Goal: Transaction & Acquisition: Book appointment/travel/reservation

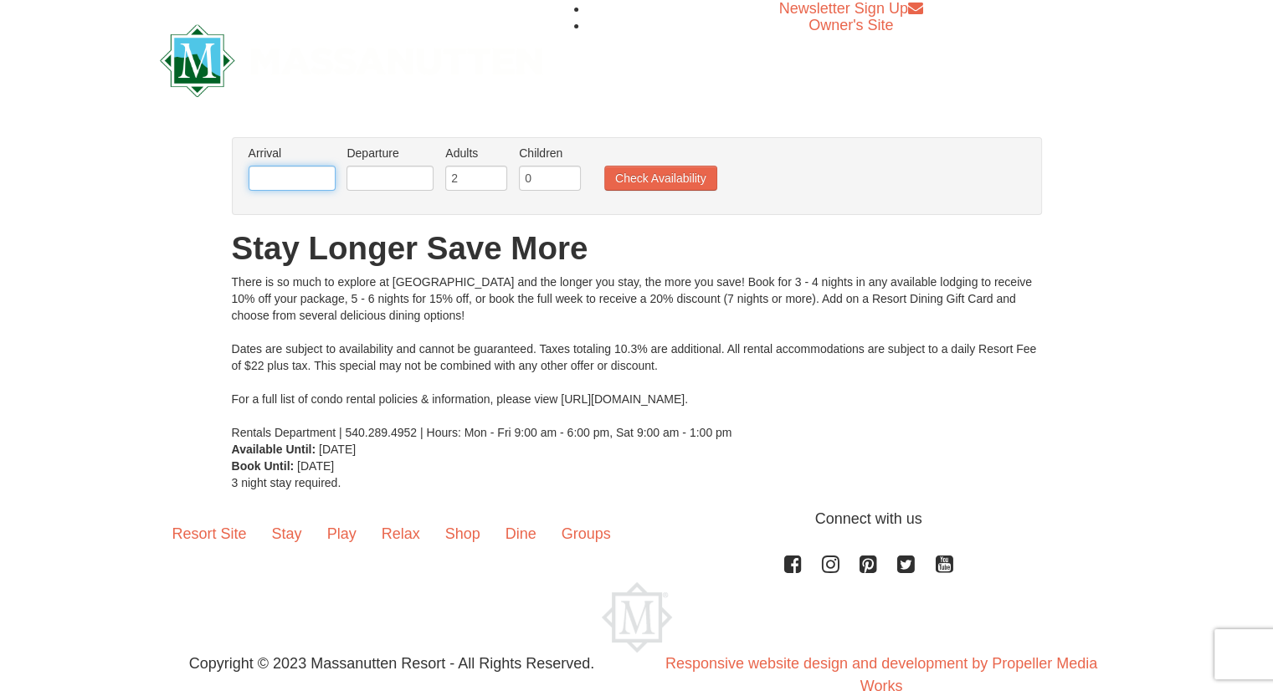
click at [308, 185] on input "text" at bounding box center [292, 178] width 87 height 25
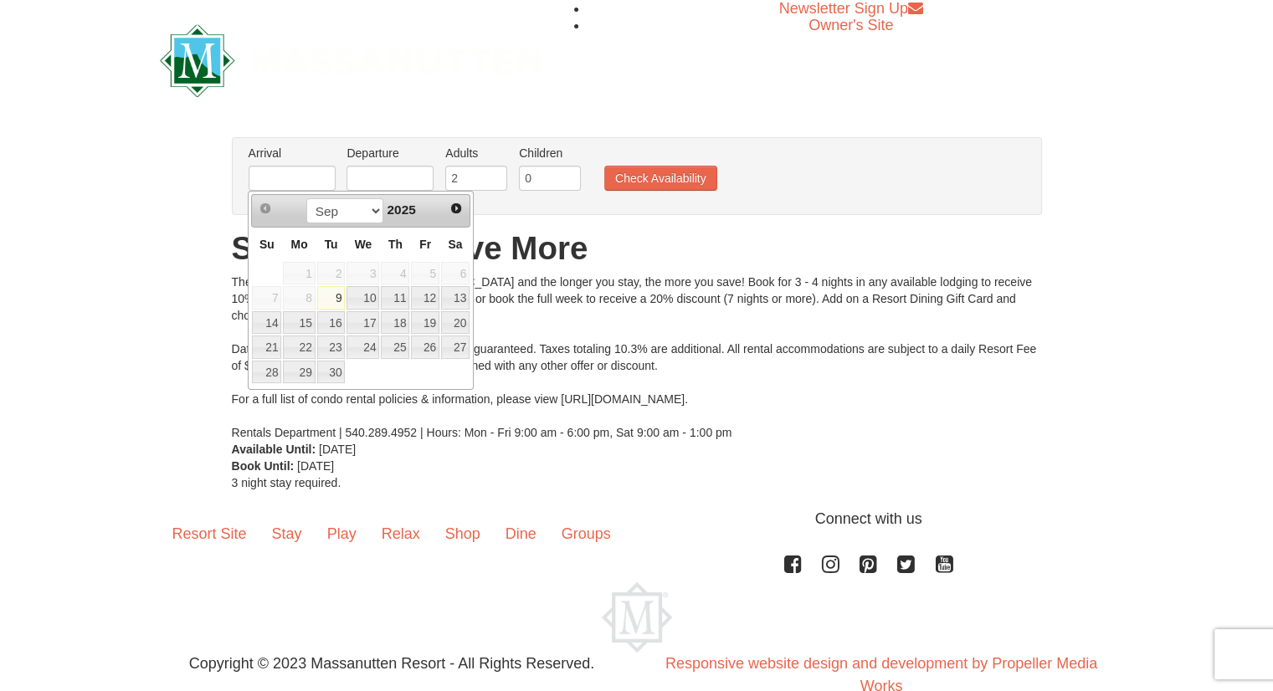
click at [456, 208] on span "Next" at bounding box center [455, 208] width 13 height 13
click at [461, 202] on span "Next" at bounding box center [455, 208] width 13 height 13
click at [460, 208] on span "Next" at bounding box center [455, 208] width 13 height 13
click at [425, 271] on link "5" at bounding box center [425, 273] width 28 height 23
type input "[DATE]"
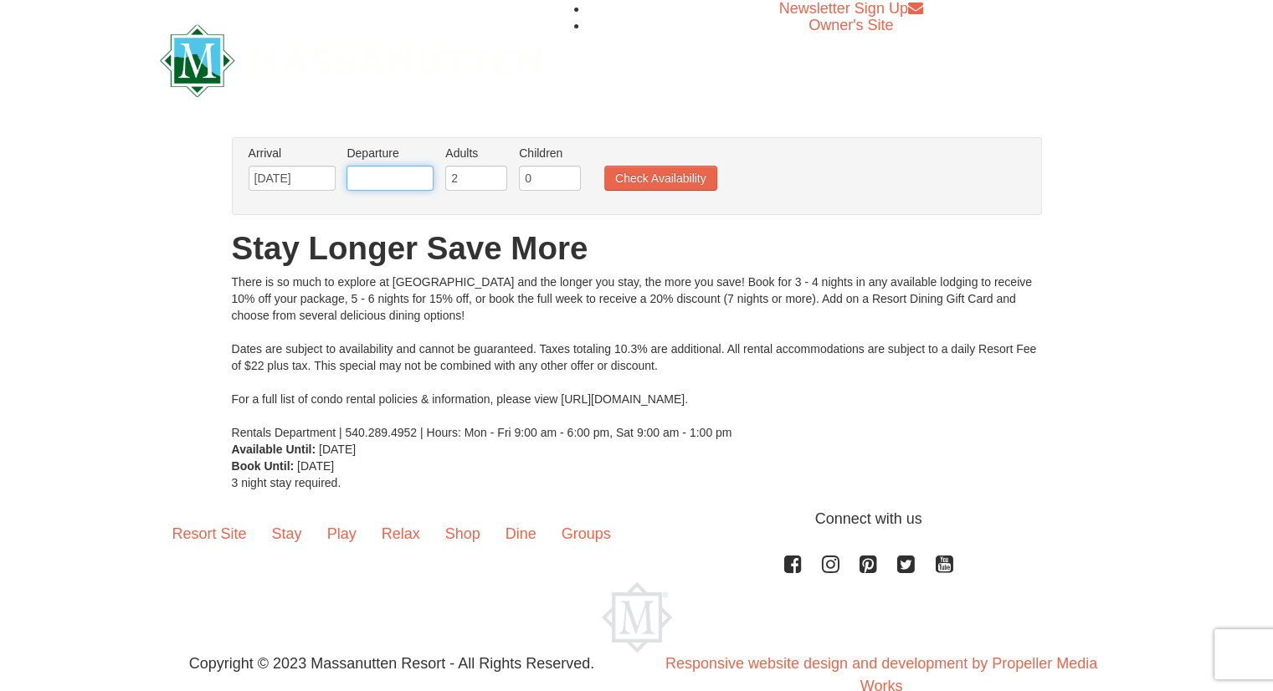
click at [405, 183] on input "text" at bounding box center [389, 178] width 87 height 25
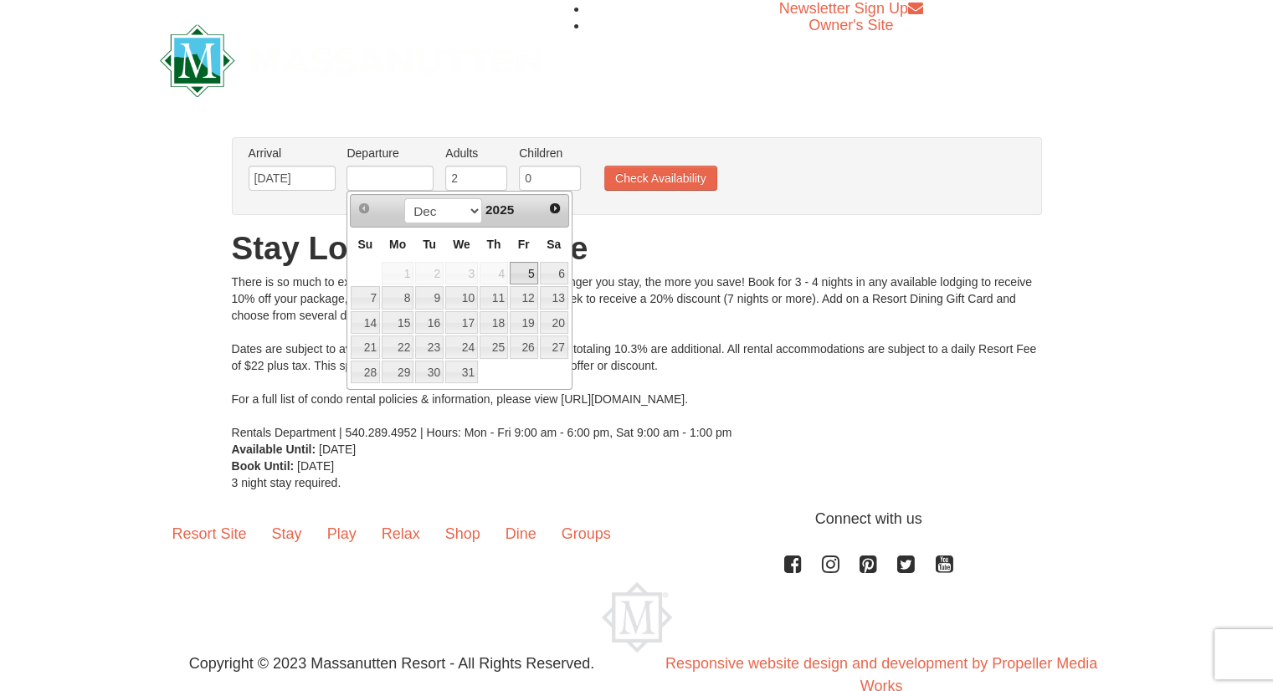
click at [365, 295] on link "7" at bounding box center [365, 297] width 29 height 23
type input "[DATE]"
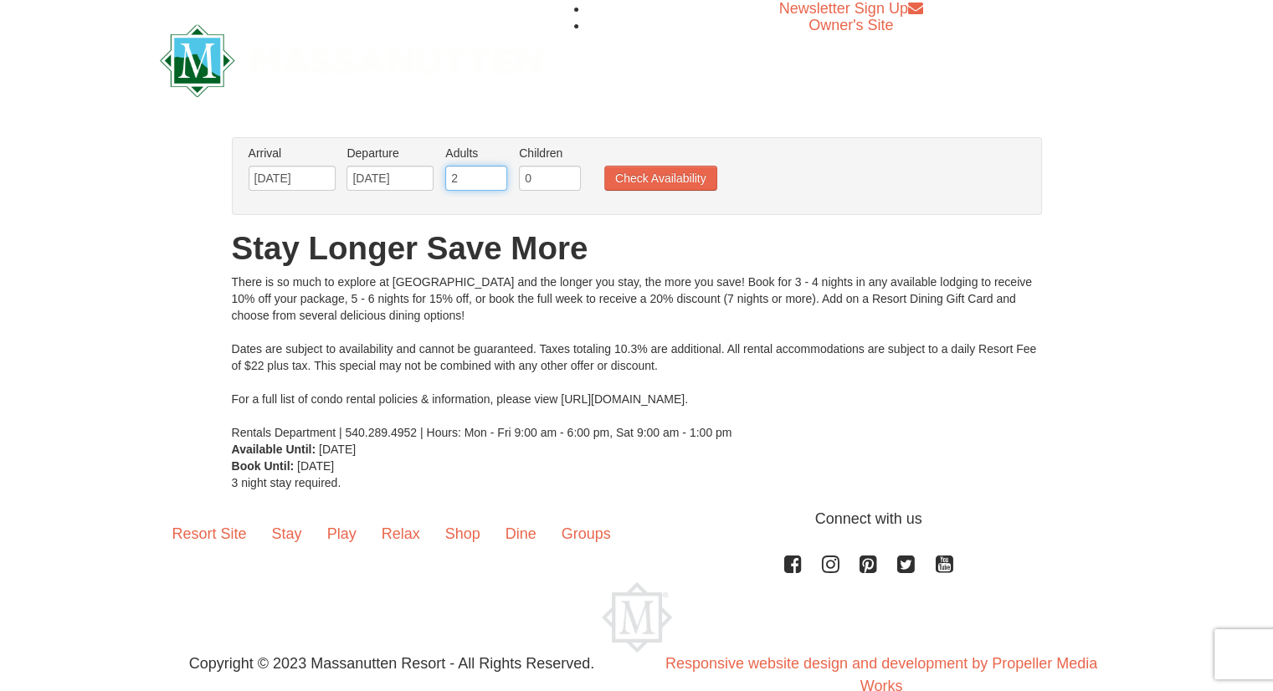
click at [477, 175] on input "2" at bounding box center [476, 178] width 62 height 25
click at [557, 176] on input "0" at bounding box center [550, 178] width 62 height 25
type input "2"
click at [676, 181] on button "Check Availability" at bounding box center [660, 178] width 113 height 25
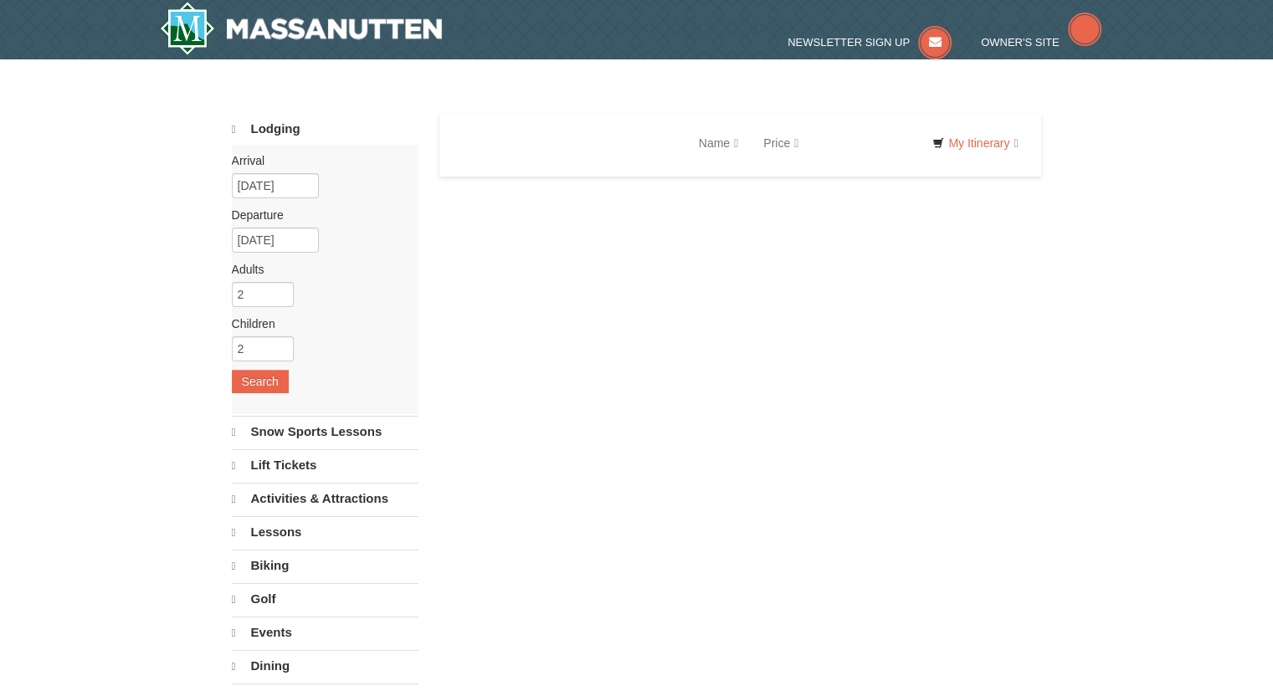
select select "9"
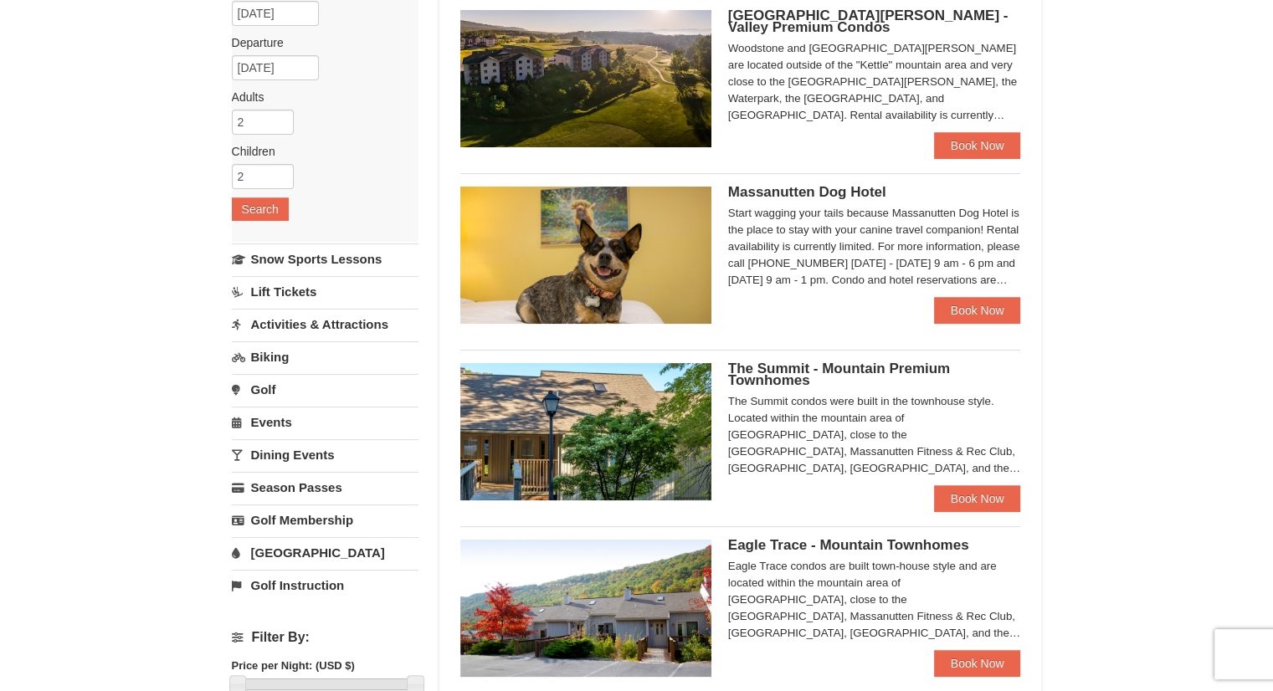
scroll to position [176, 0]
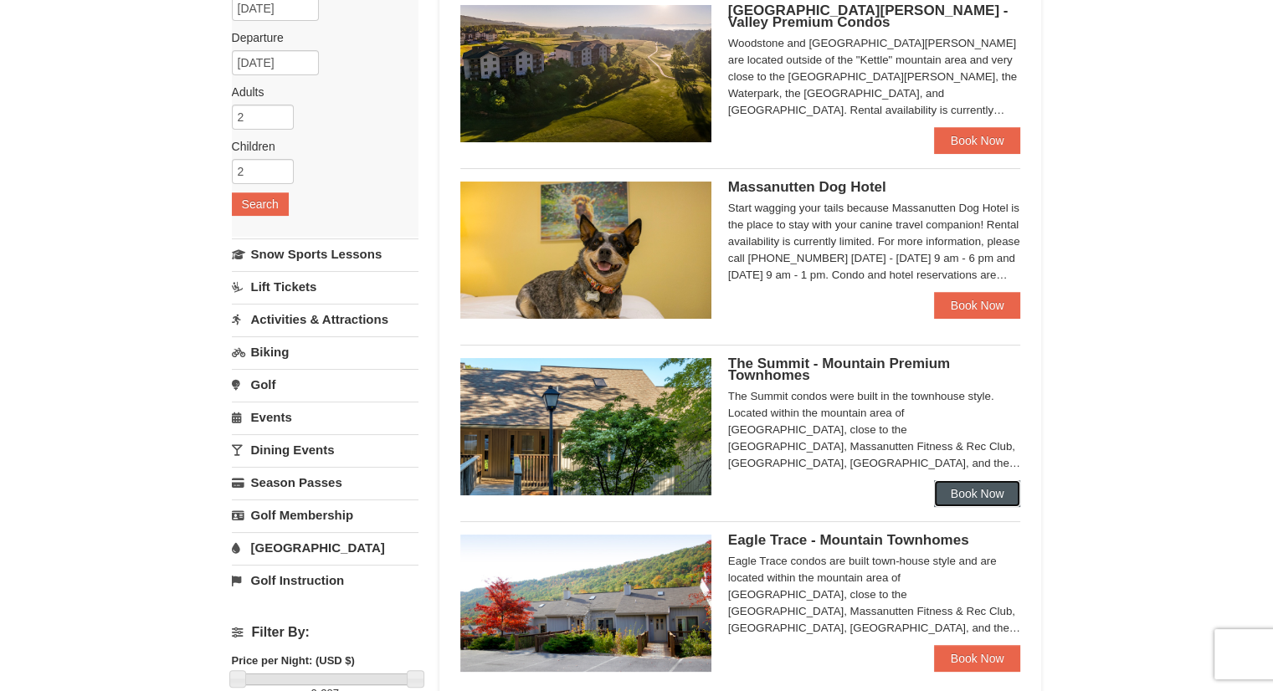
click at [972, 492] on link "Book Now" at bounding box center [977, 493] width 87 height 27
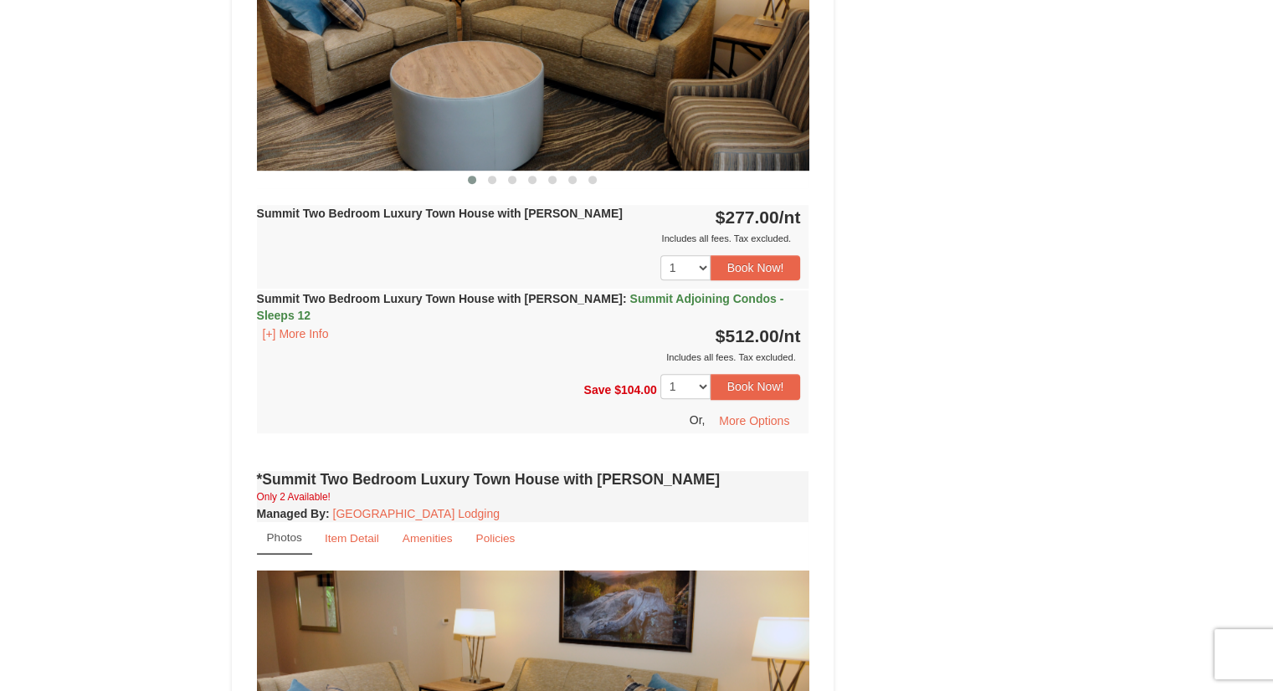
scroll to position [819, 0]
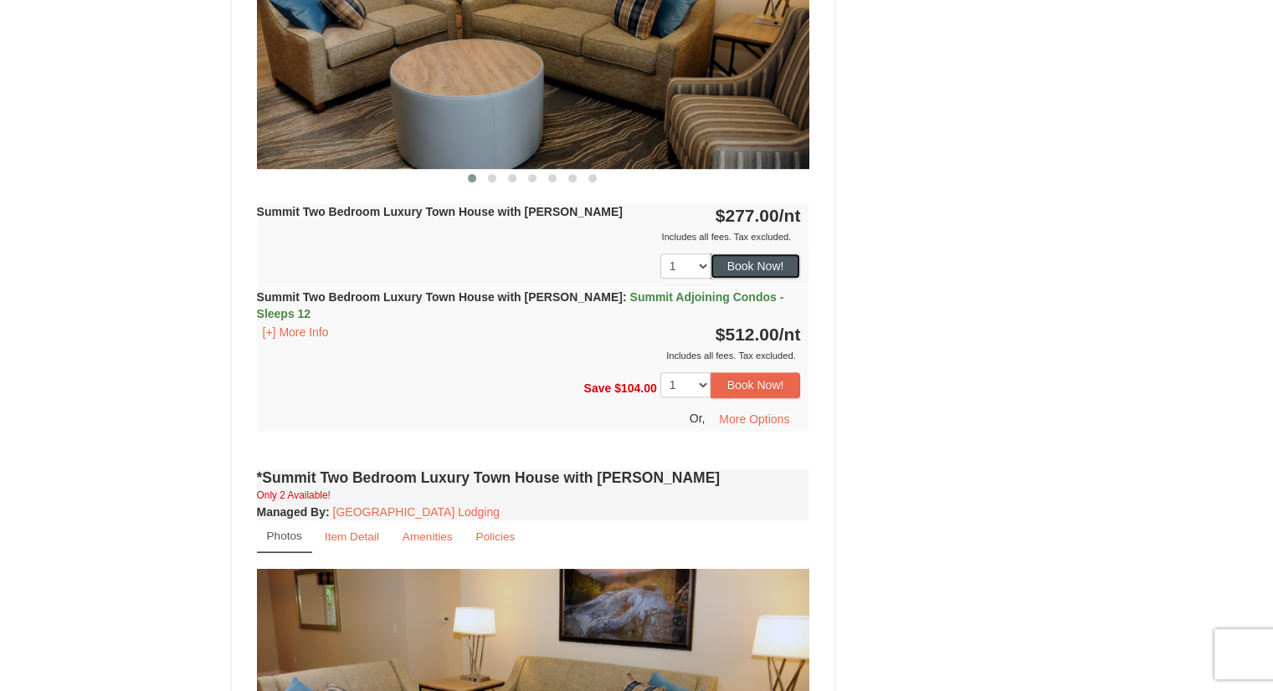
click at [771, 266] on button "Book Now!" at bounding box center [755, 266] width 90 height 25
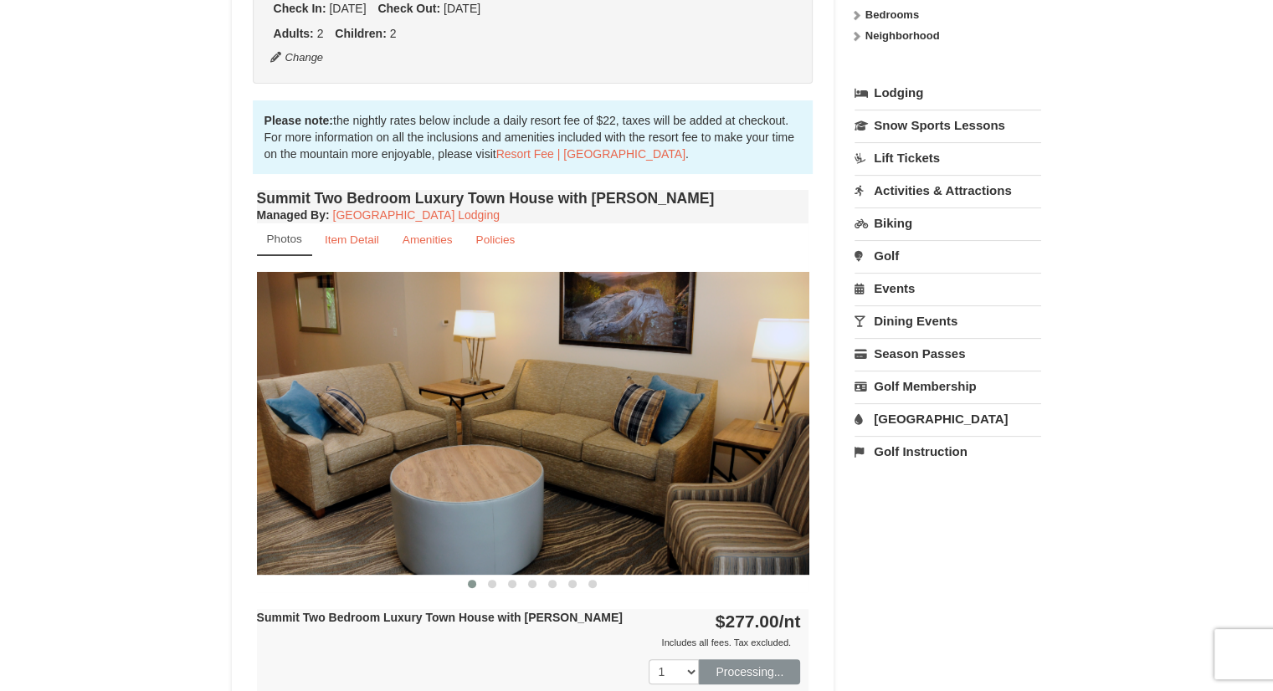
scroll to position [163, 0]
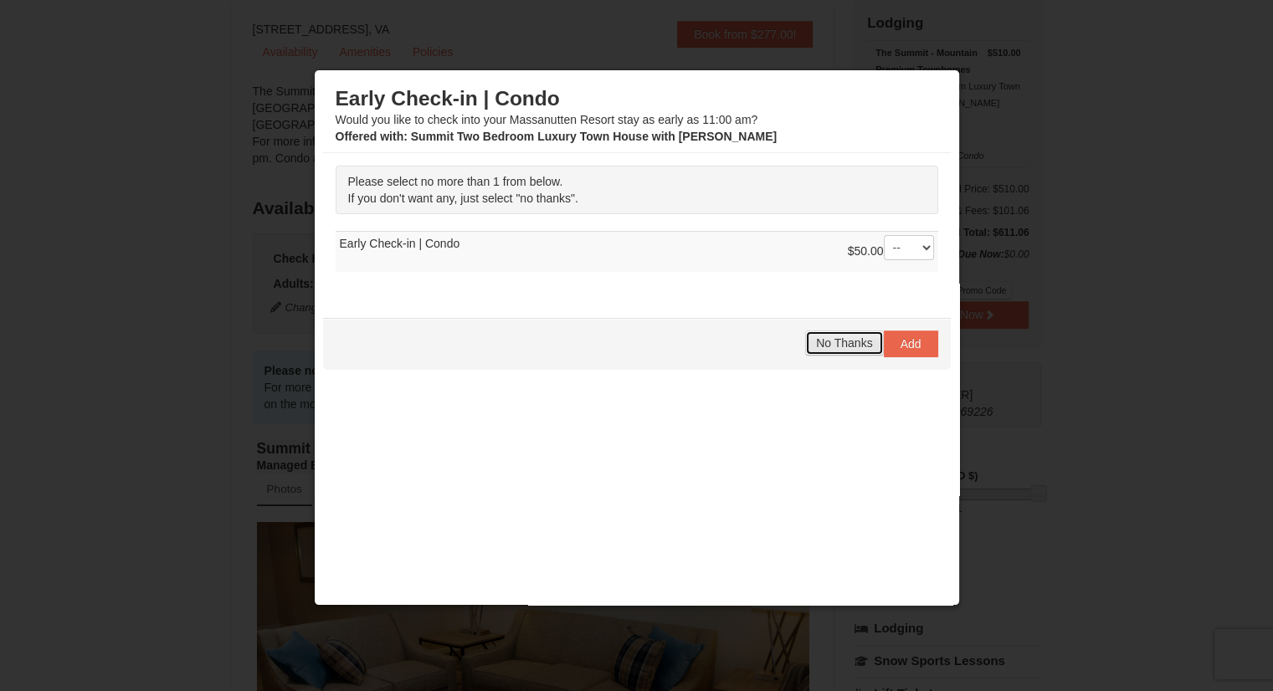
click at [823, 336] on span "No Thanks" at bounding box center [844, 342] width 56 height 13
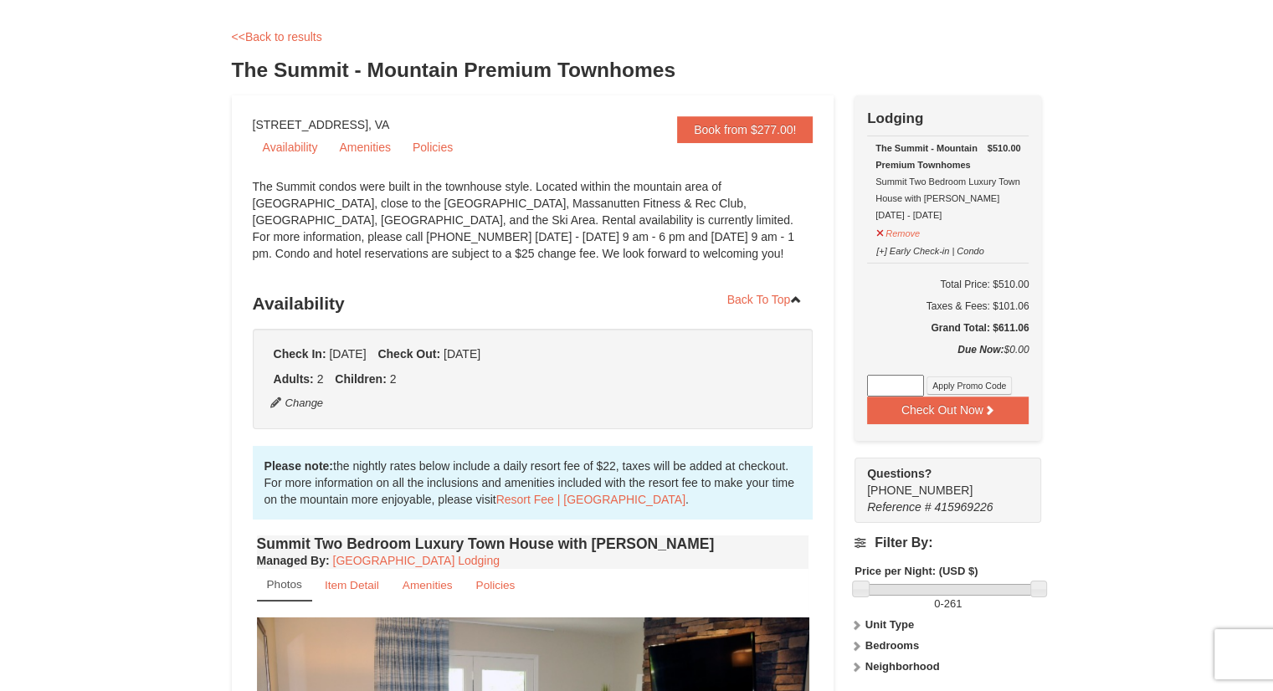
scroll to position [0, 0]
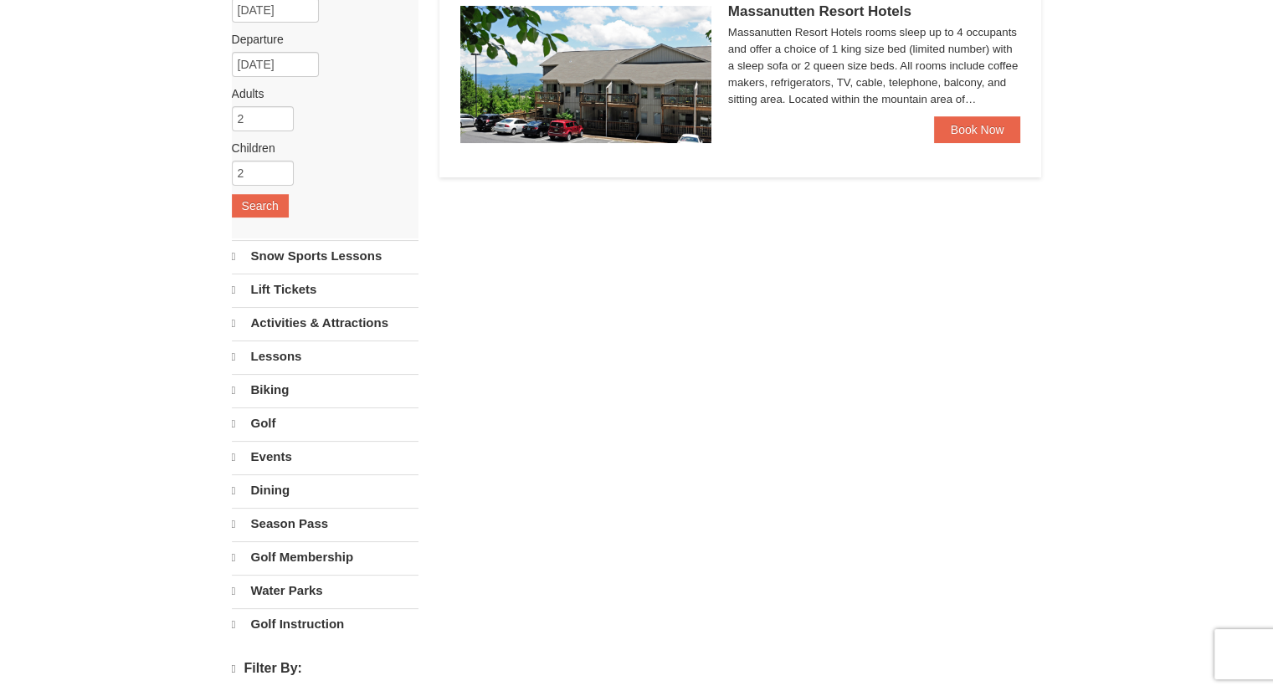
select select "9"
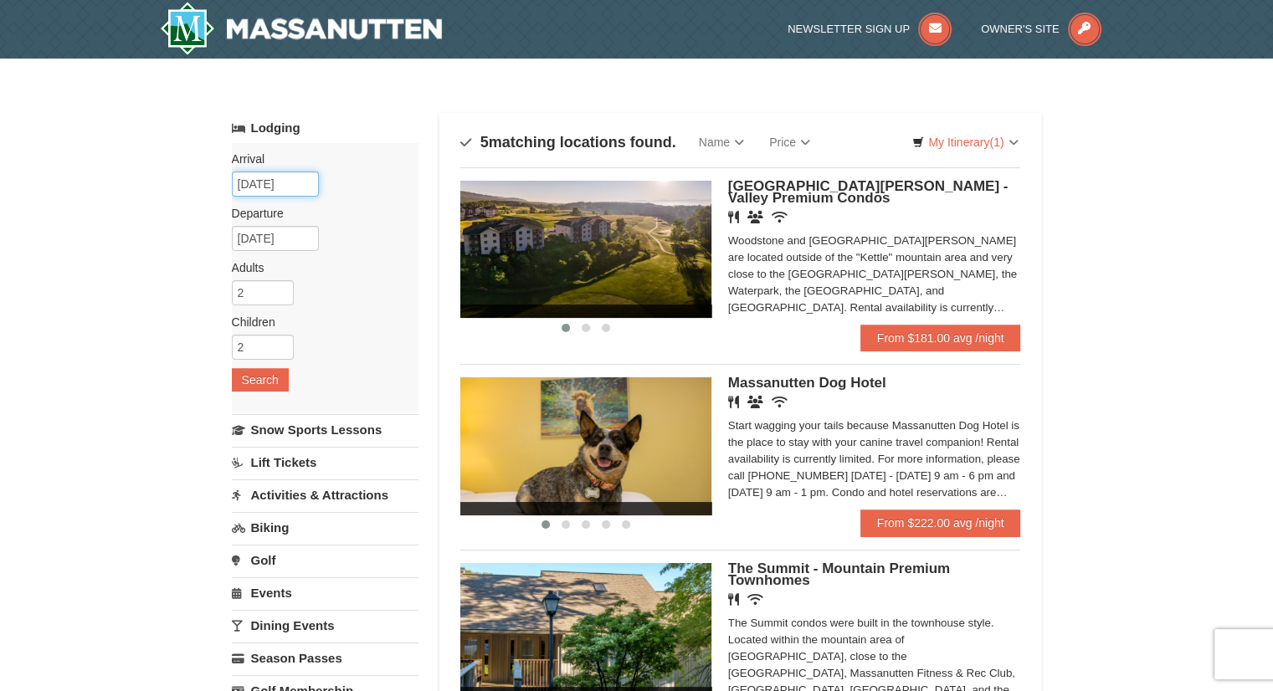
click at [294, 183] on input "12/05/2025" at bounding box center [275, 184] width 87 height 25
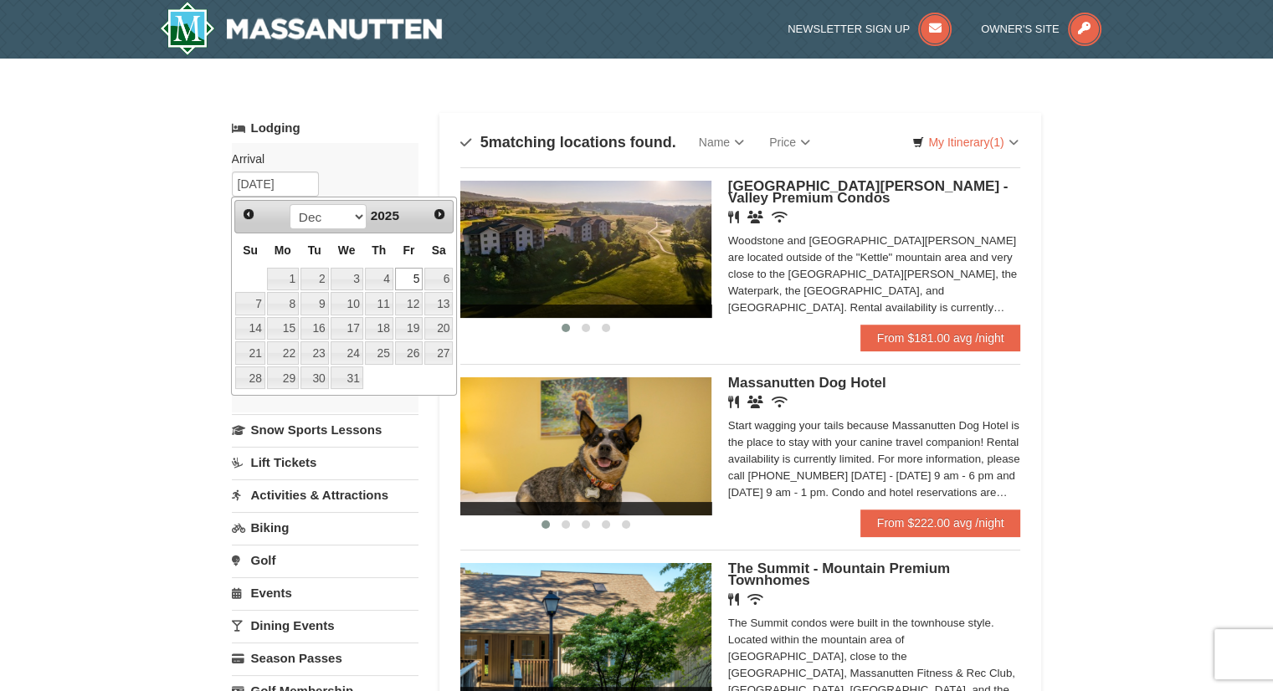
click at [443, 216] on span "Next" at bounding box center [439, 214] width 13 height 13
click at [439, 214] on span "Next" at bounding box center [439, 214] width 13 height 13
click at [413, 356] on link "27" at bounding box center [409, 352] width 28 height 23
type input "02/27/2026"
type input "02/28/2026"
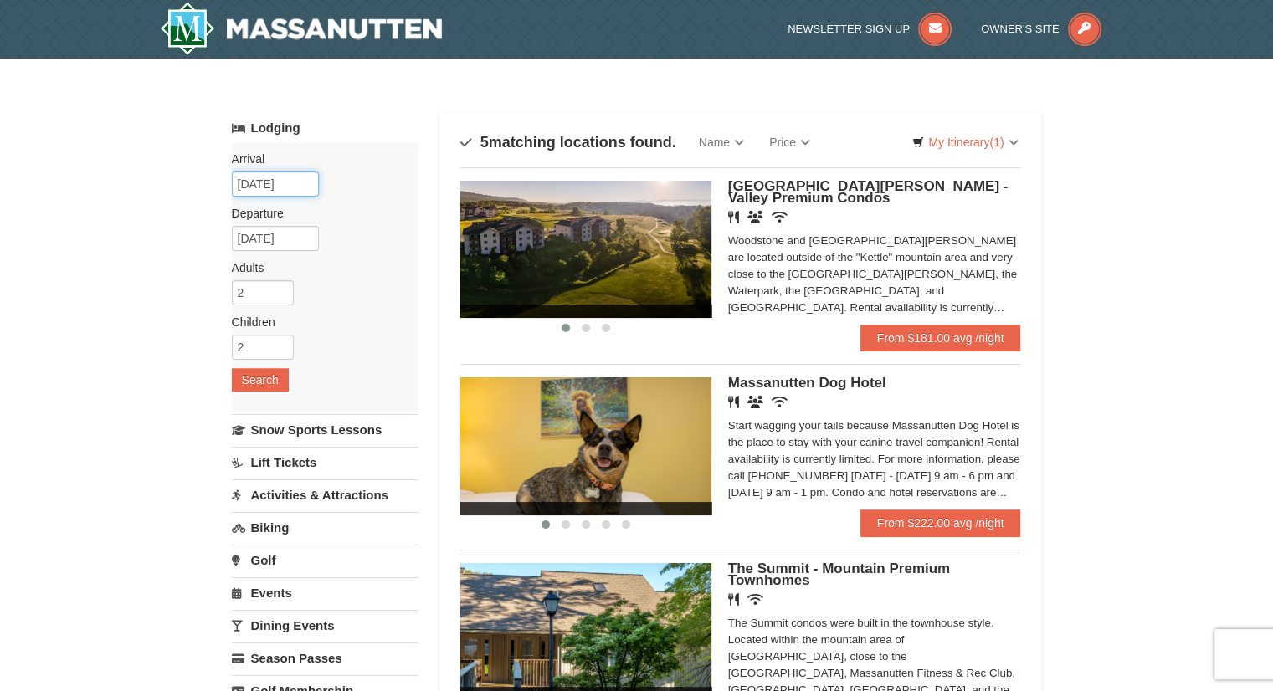
click at [311, 183] on input "02/27/2026" at bounding box center [275, 184] width 87 height 25
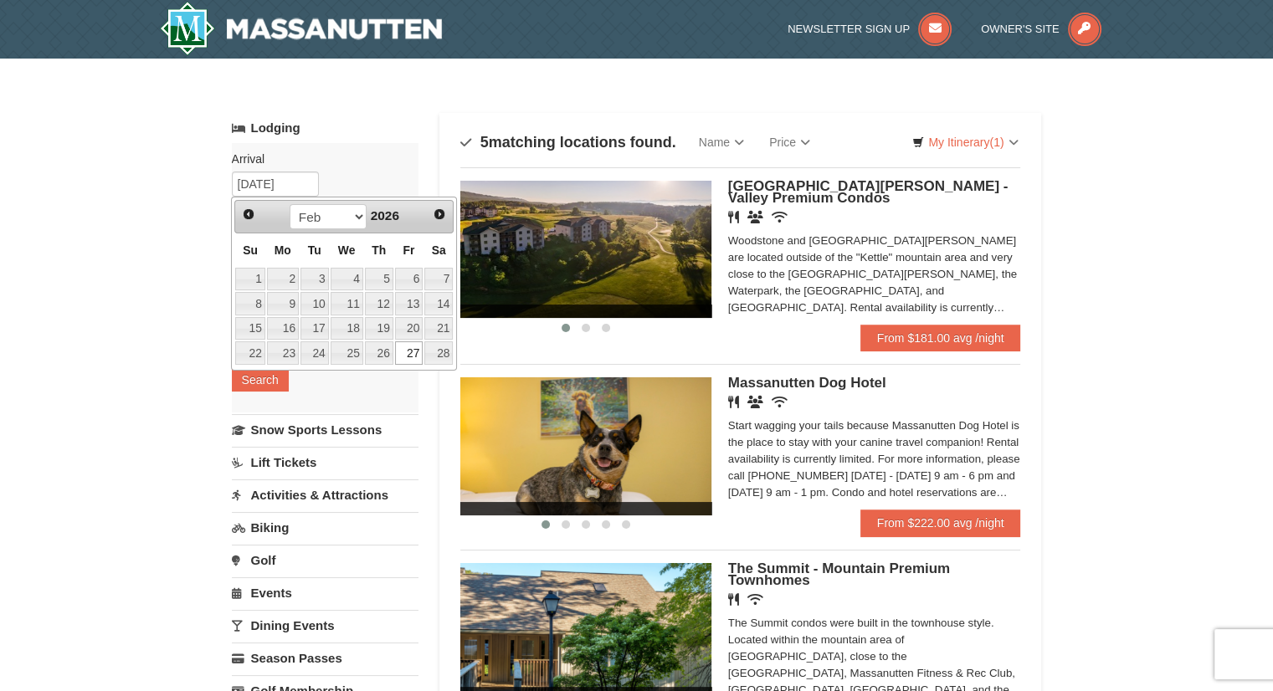
click at [248, 214] on span "Prev" at bounding box center [248, 214] width 13 height 13
click at [408, 354] on link "23" at bounding box center [409, 352] width 28 height 23
type input "01/23/2026"
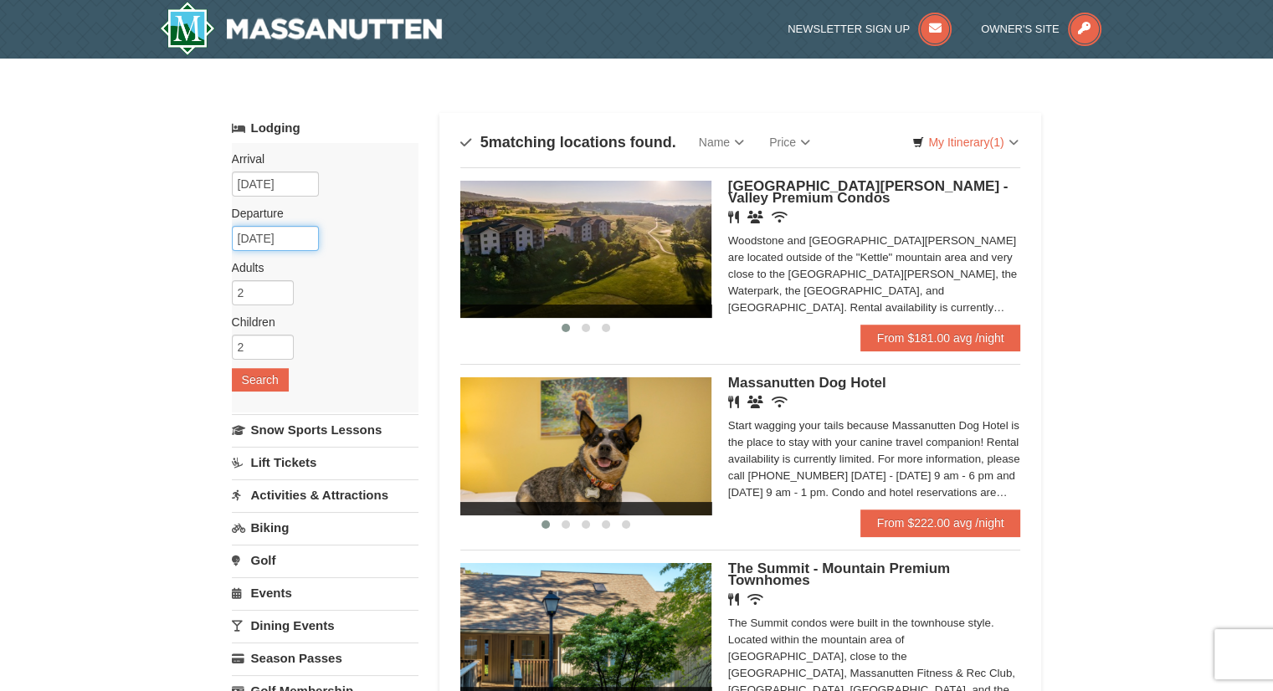
click at [296, 234] on input "02/28/2026" at bounding box center [275, 238] width 87 height 25
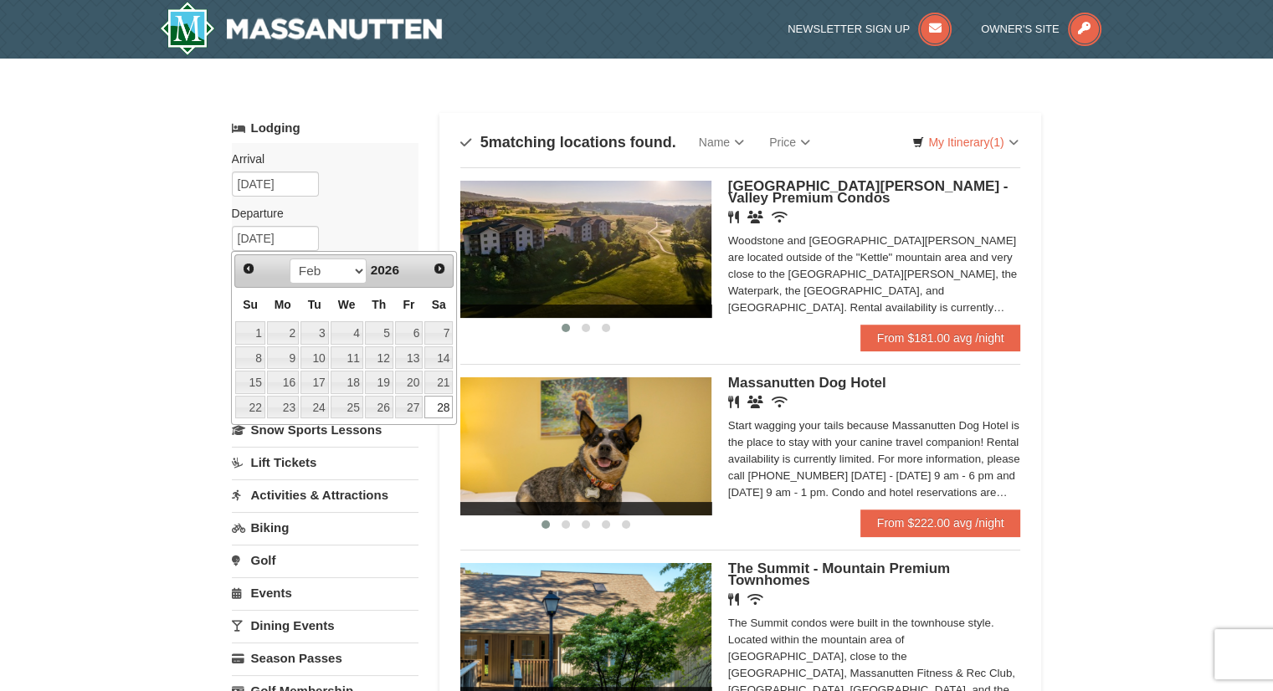
click at [279, 411] on link "23" at bounding box center [283, 407] width 32 height 23
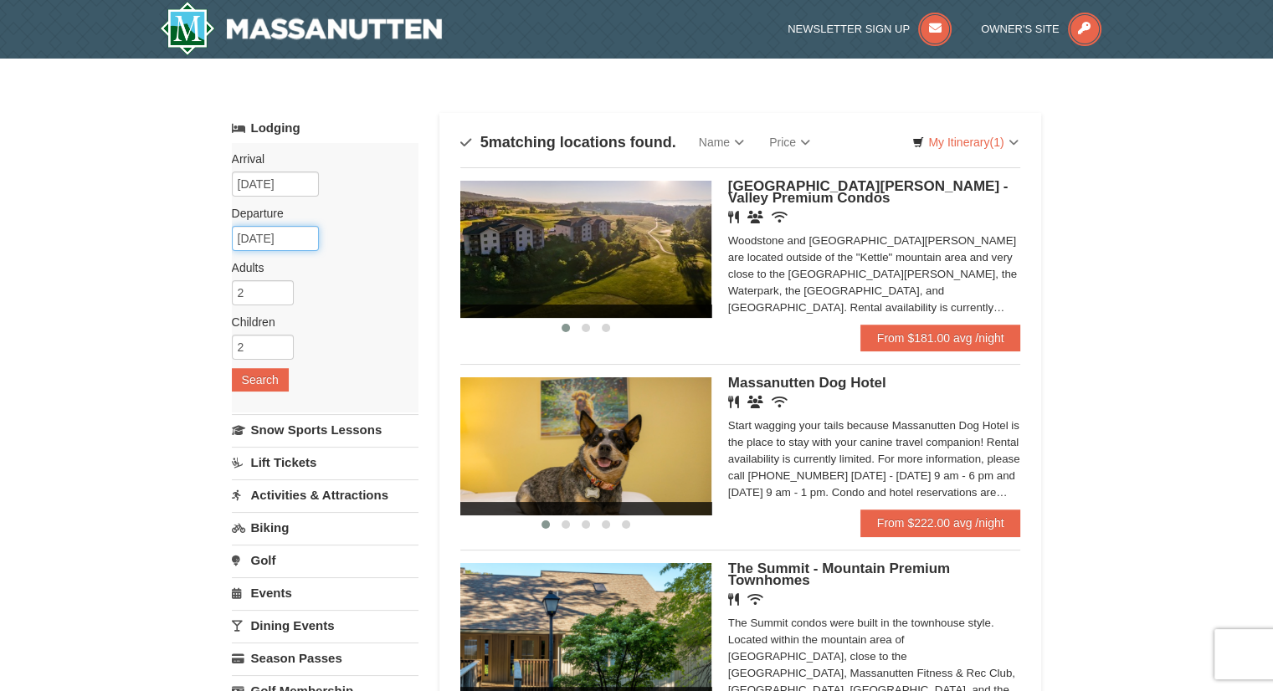
click at [295, 231] on input "02/23/2026" at bounding box center [275, 238] width 87 height 25
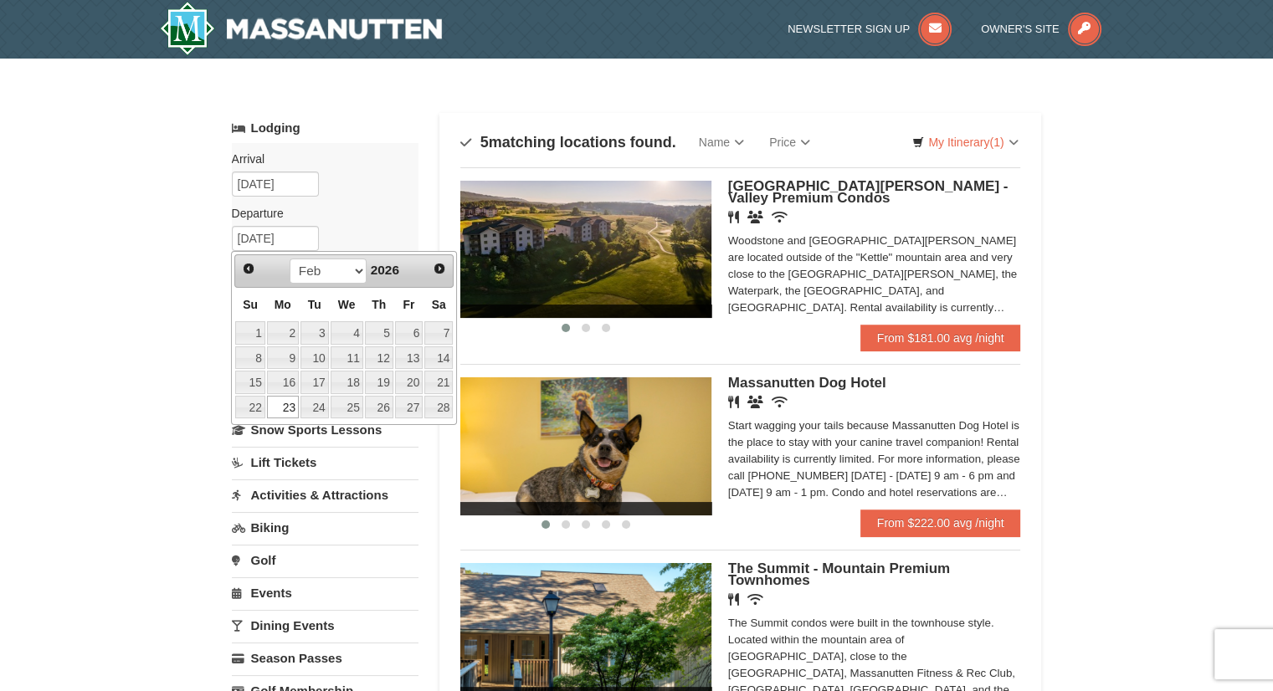
click at [251, 274] on link "Prev" at bounding box center [248, 268] width 23 height 23
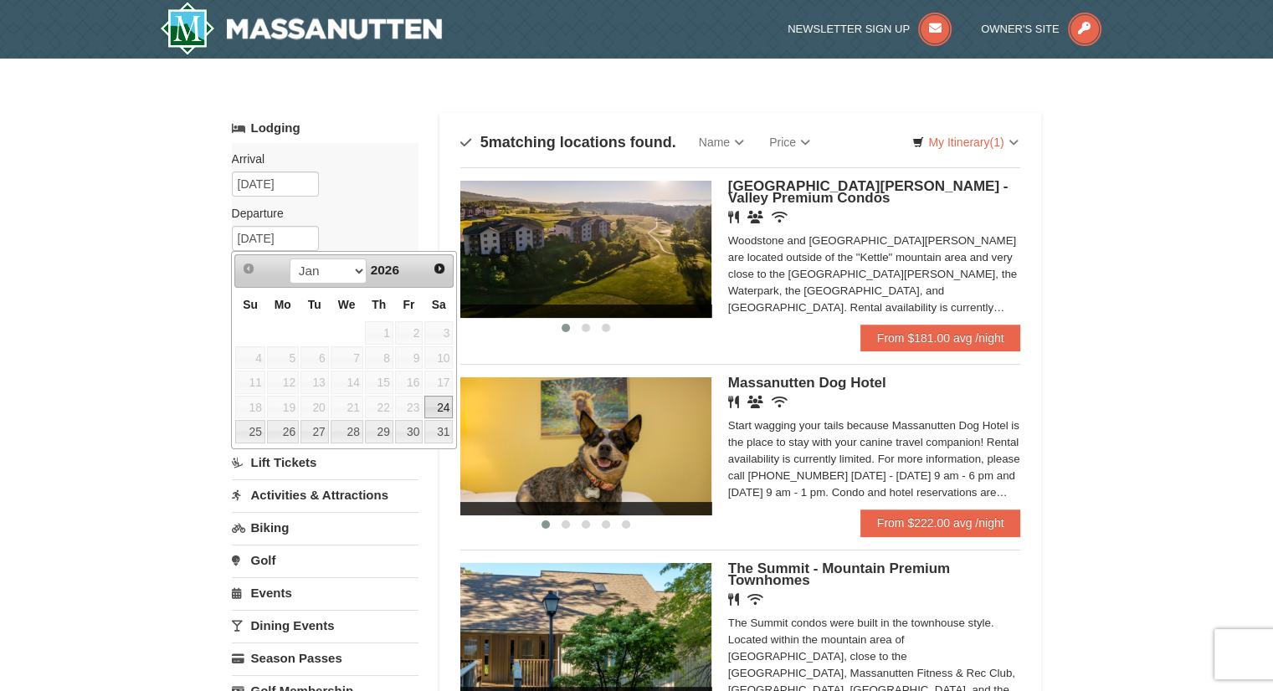
click at [426, 405] on link "24" at bounding box center [438, 407] width 28 height 23
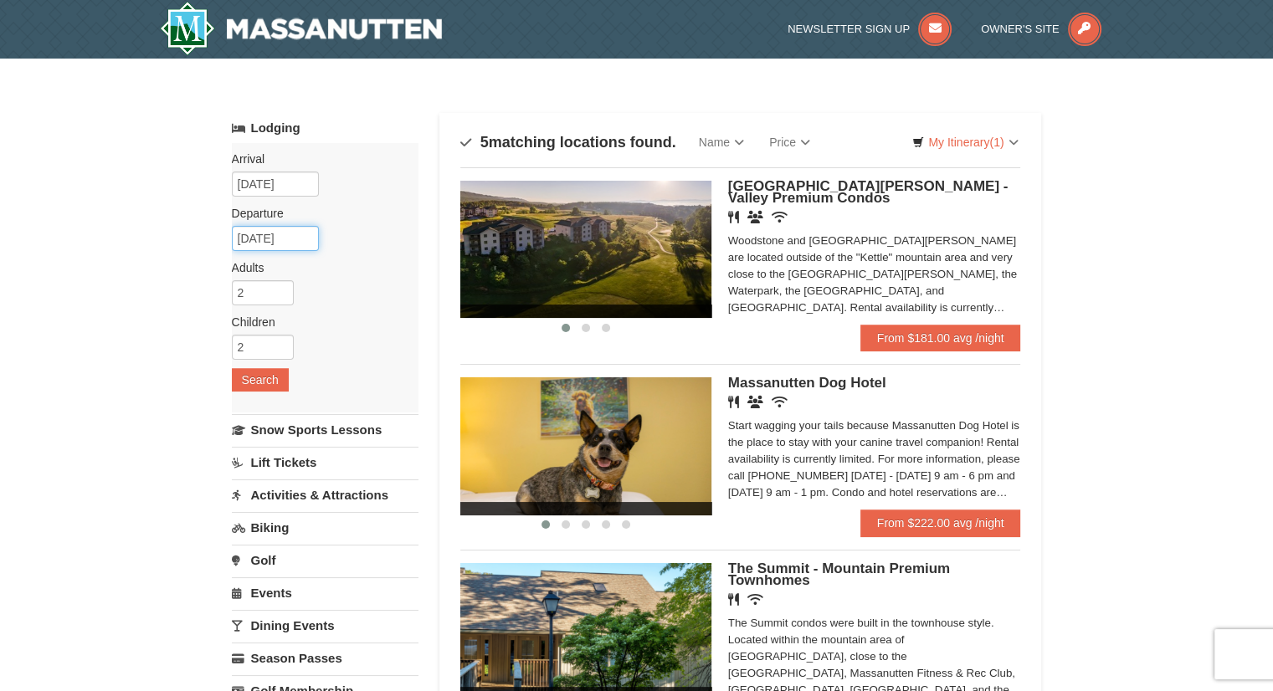
click at [295, 239] on input "[DATE]" at bounding box center [275, 238] width 87 height 25
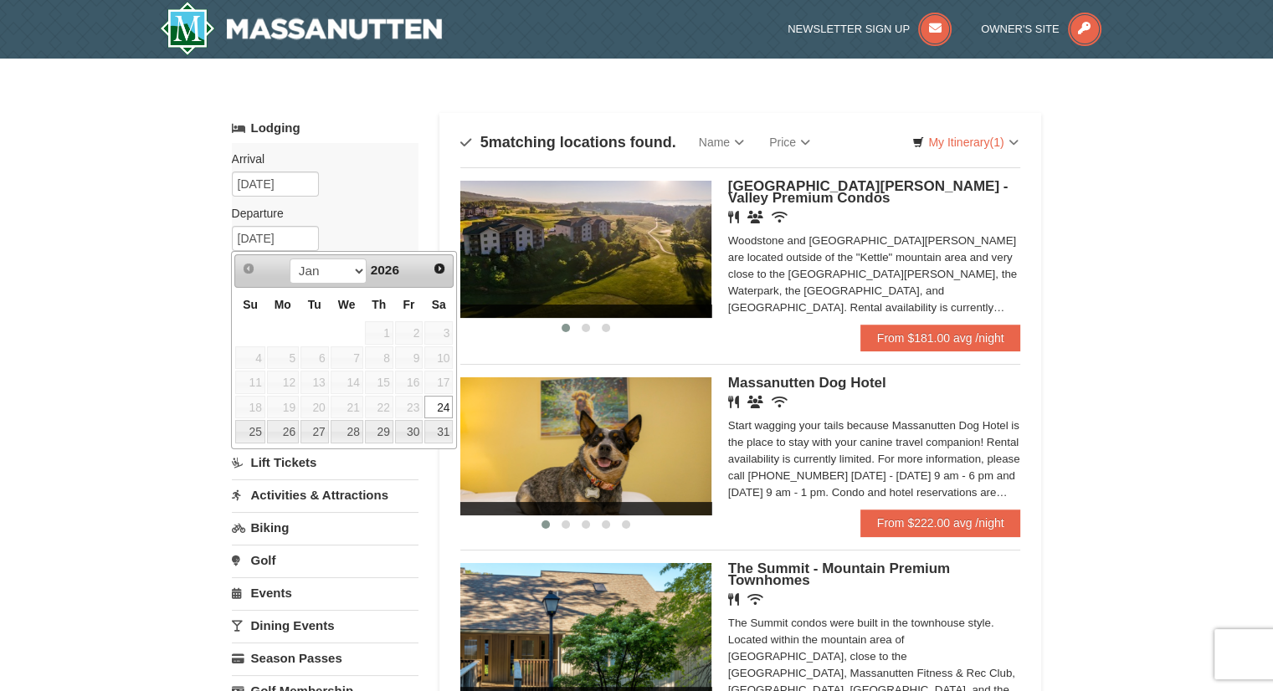
click at [285, 434] on link "26" at bounding box center [283, 431] width 32 height 23
type input "01/26/2026"
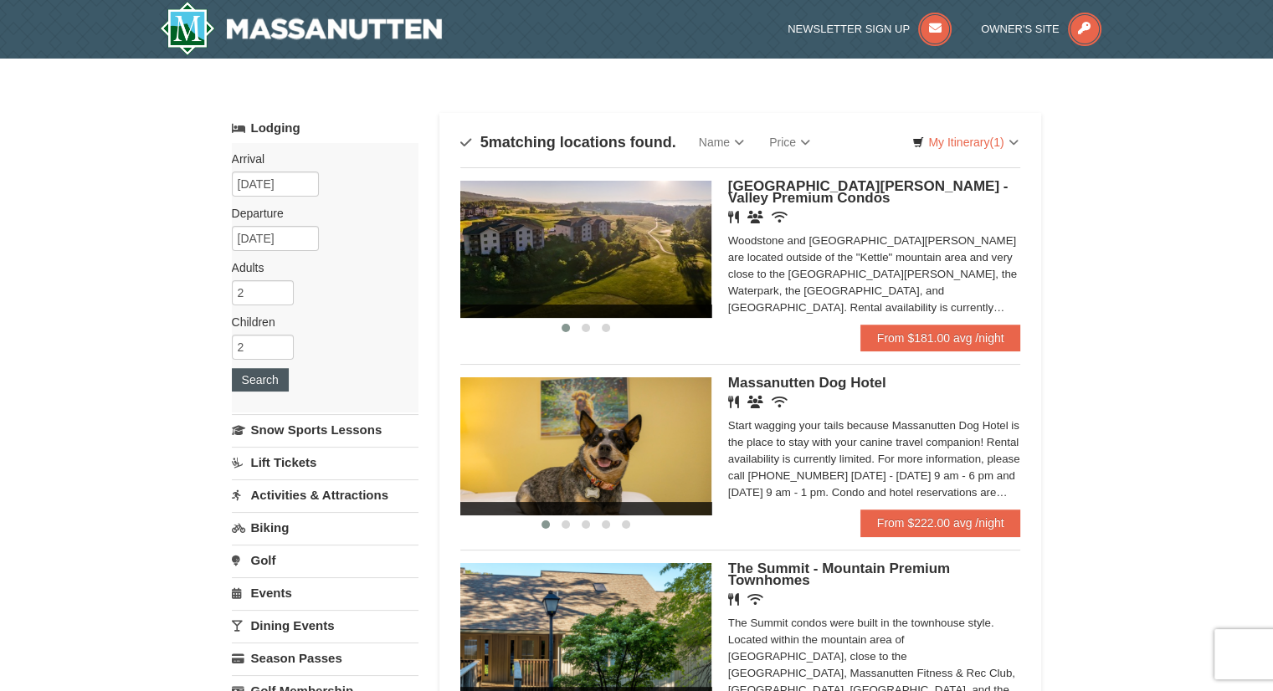
click at [262, 386] on button "Search" at bounding box center [260, 379] width 57 height 23
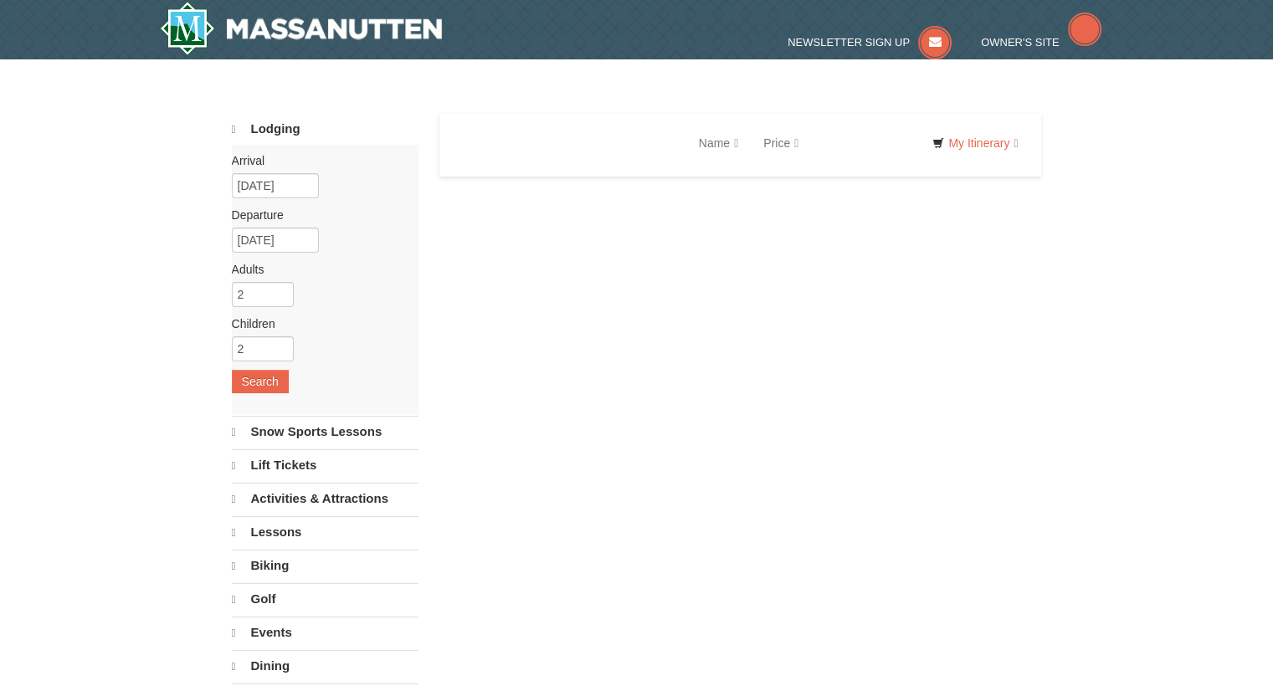
select select "9"
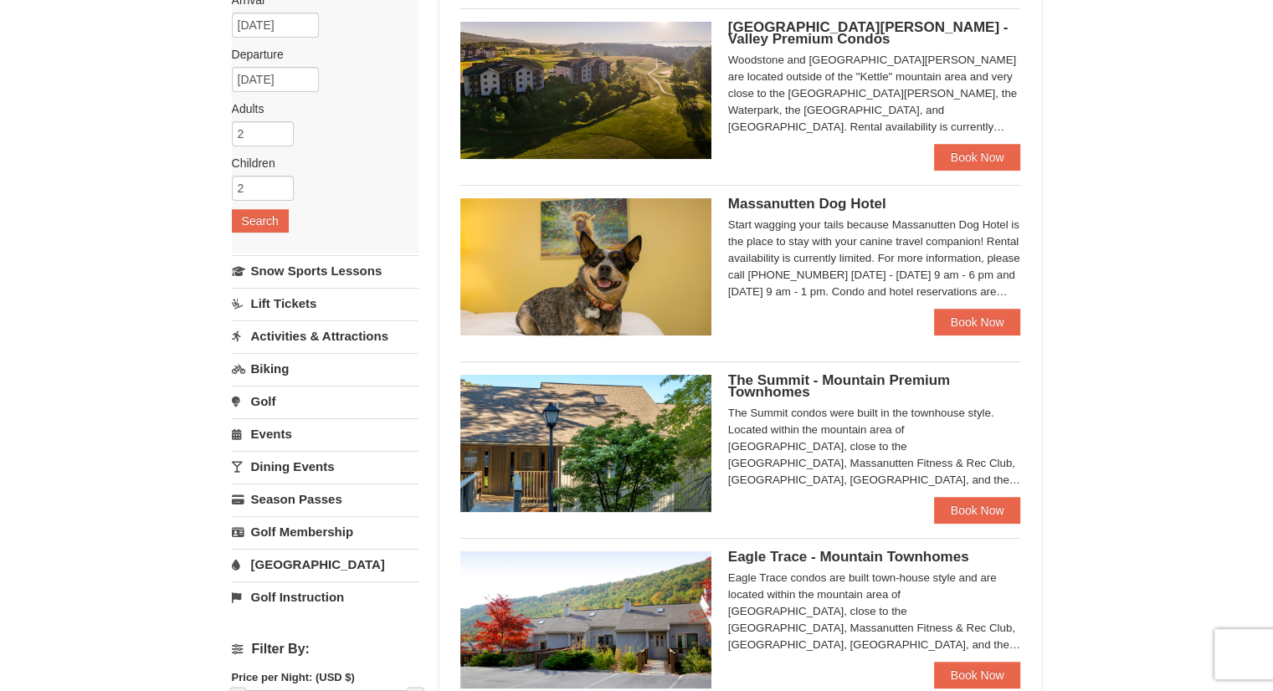
scroll to position [160, 0]
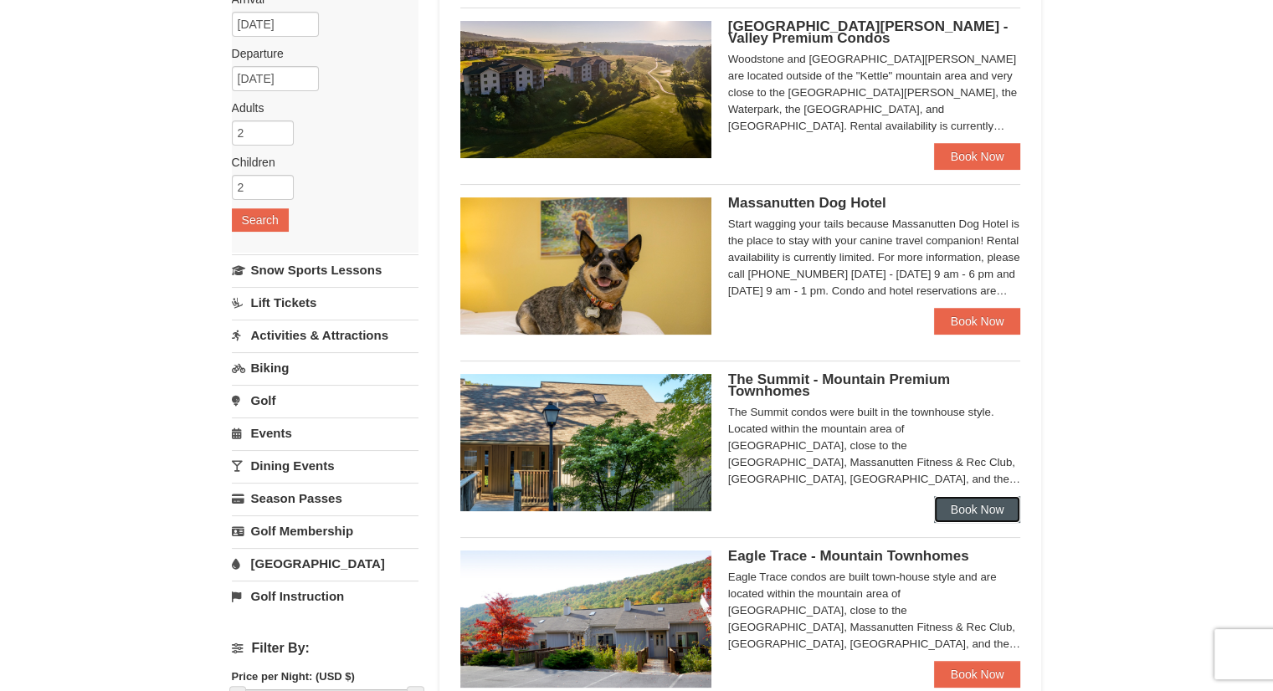
click at [991, 514] on link "Book Now" at bounding box center [977, 509] width 87 height 27
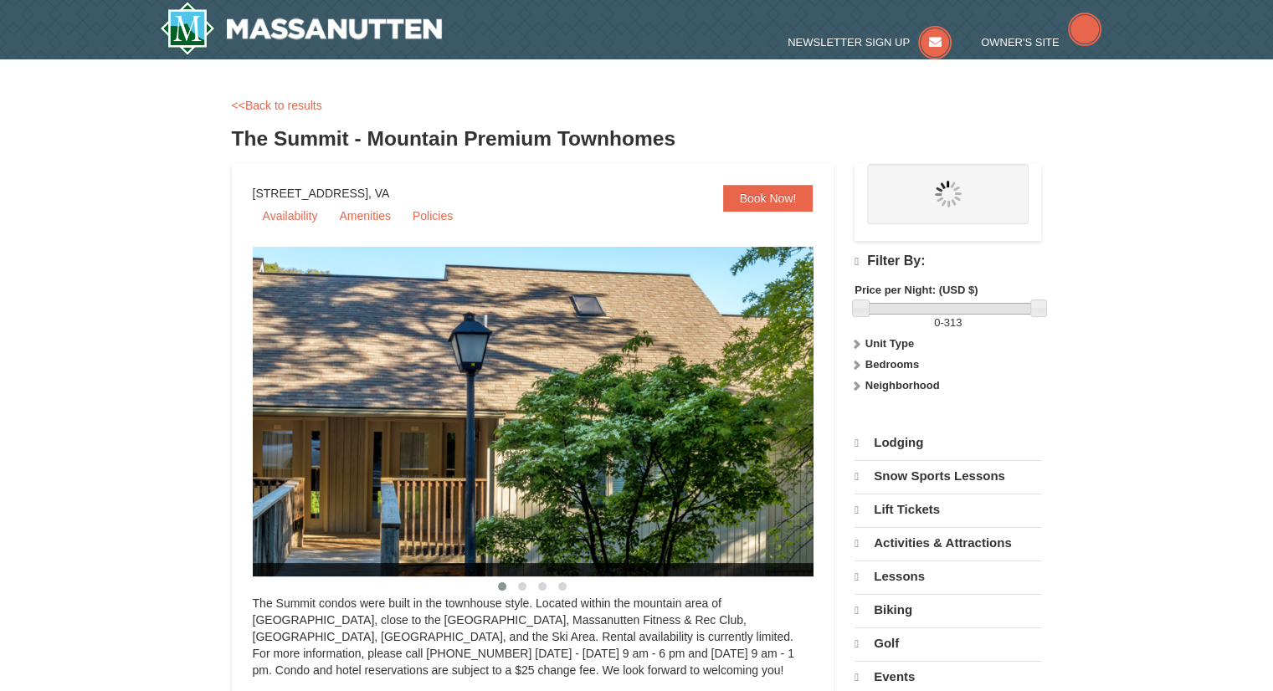
select select "9"
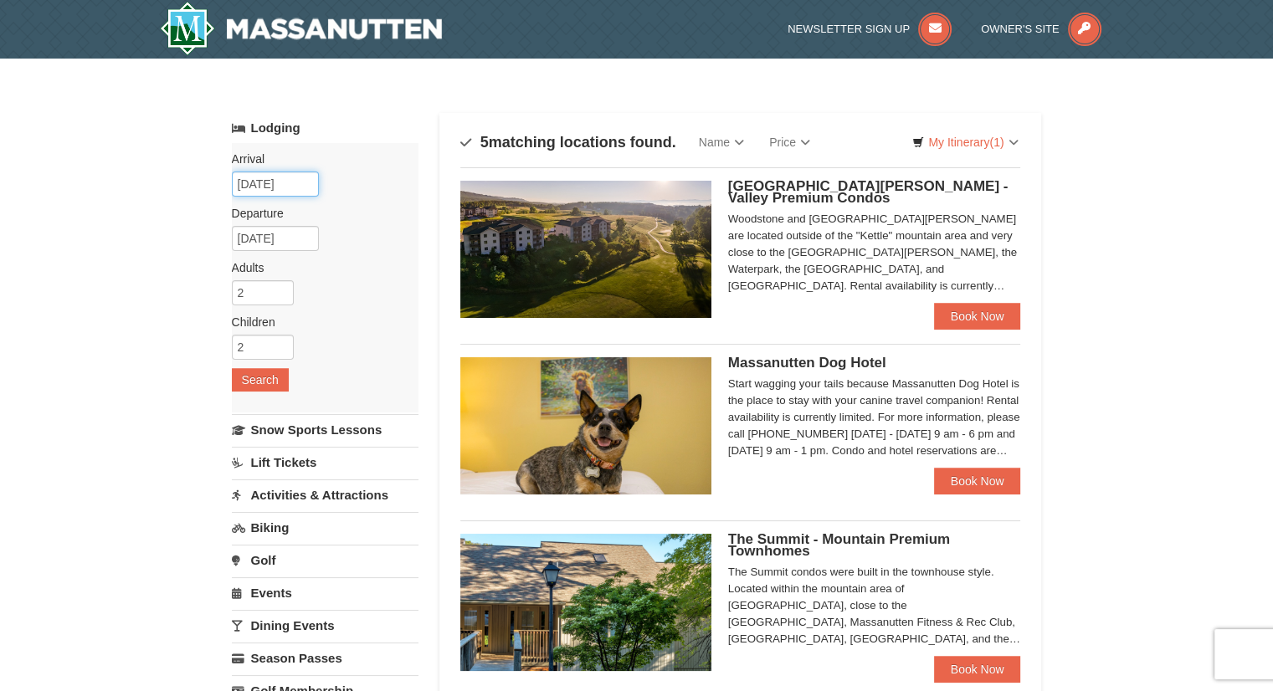
click at [291, 184] on input "01/23/2026" at bounding box center [275, 184] width 87 height 25
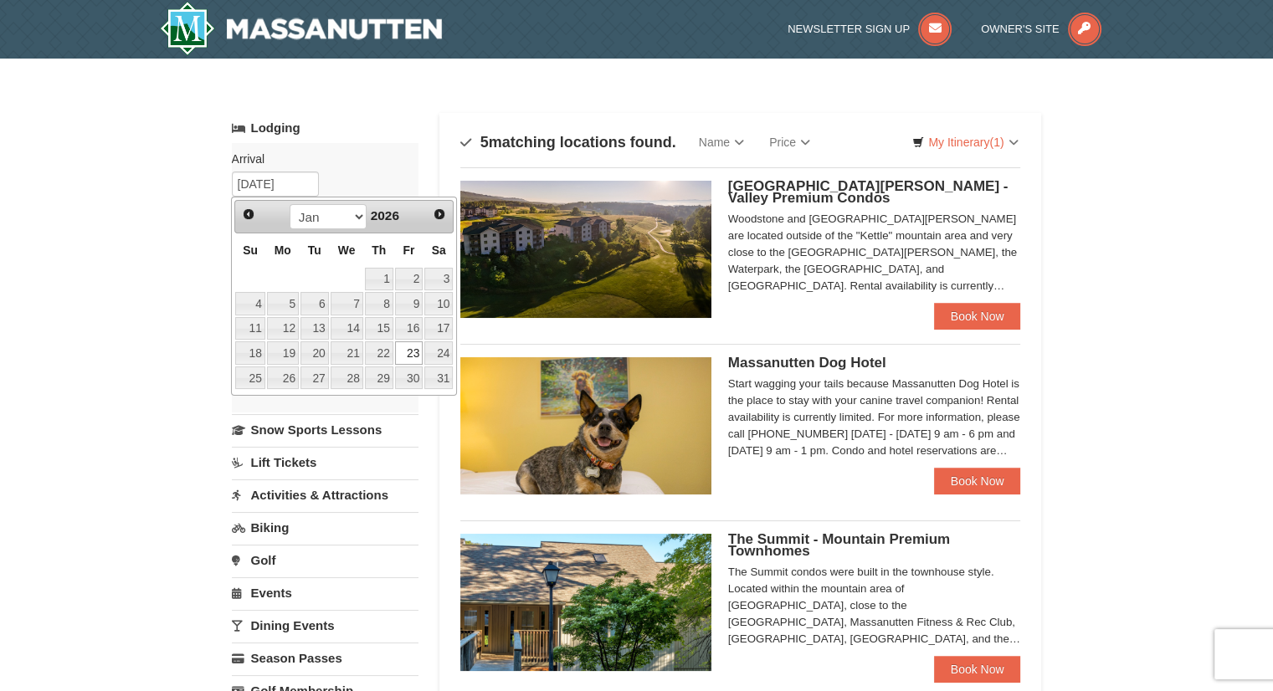
click at [439, 354] on link "24" at bounding box center [438, 352] width 28 height 23
type input "[DATE]"
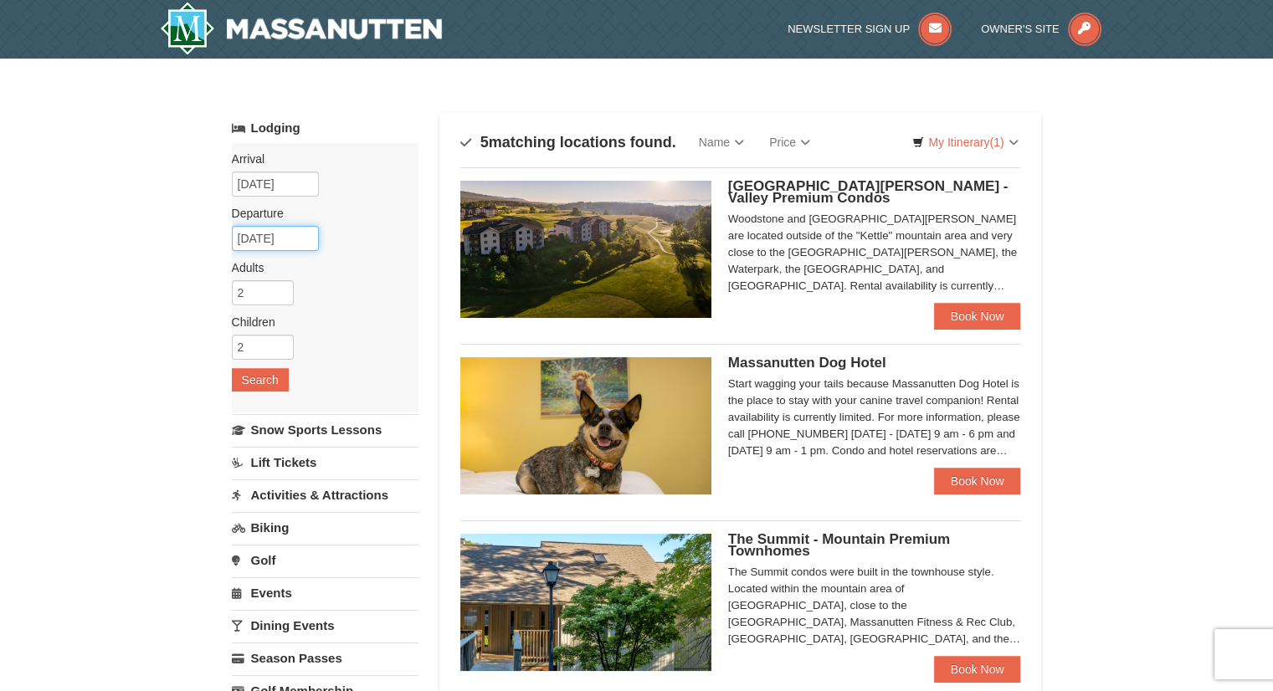
click at [290, 239] on input "01/26/2026" at bounding box center [275, 238] width 87 height 25
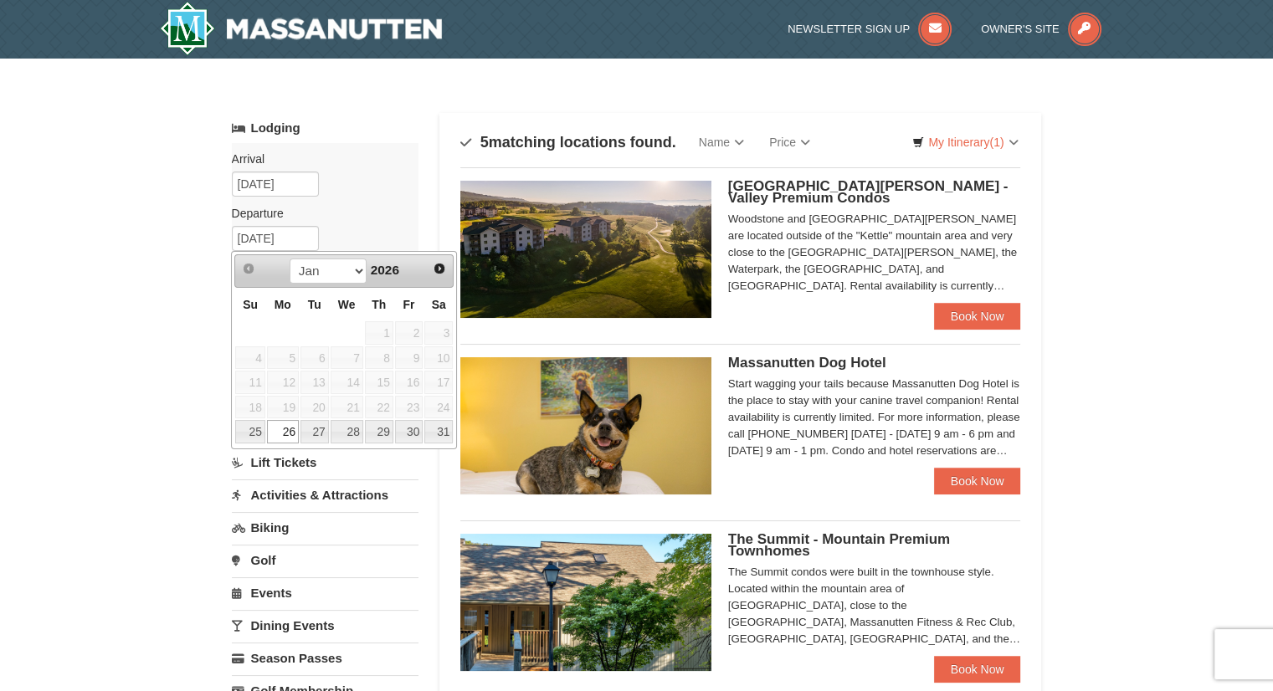
click at [317, 430] on link "27" at bounding box center [314, 431] width 28 height 23
type input "[DATE]"
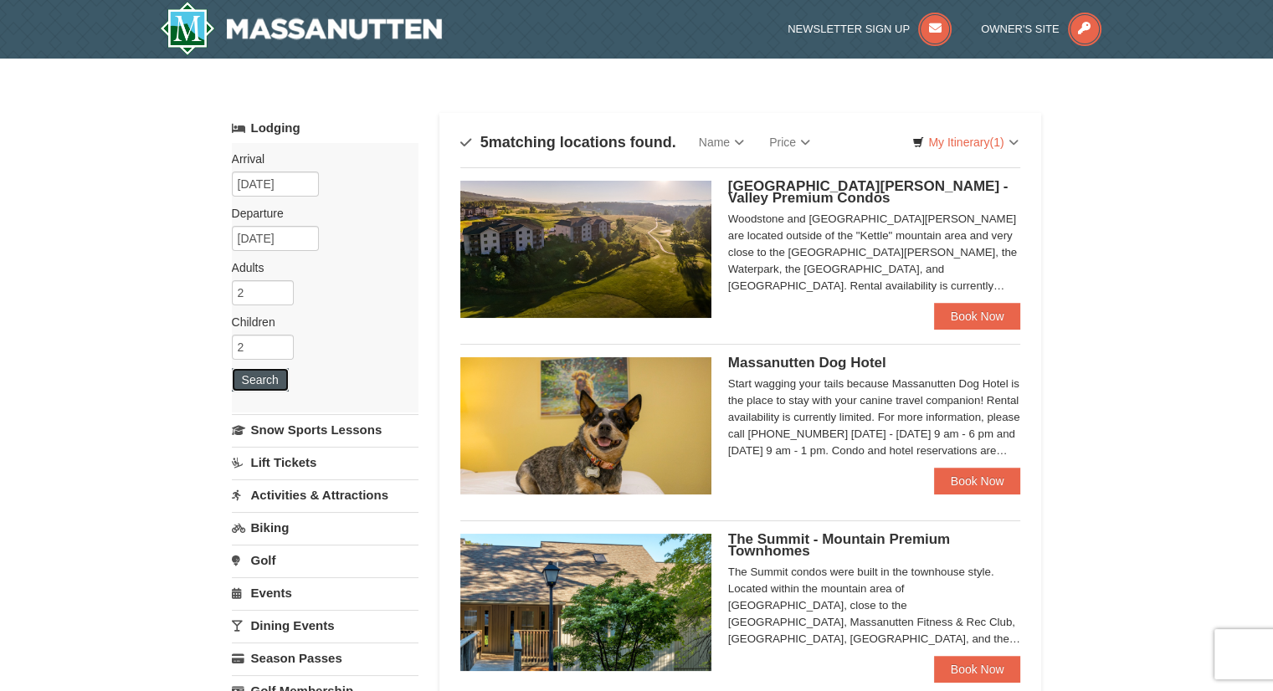
click at [264, 386] on button "Search" at bounding box center [260, 379] width 57 height 23
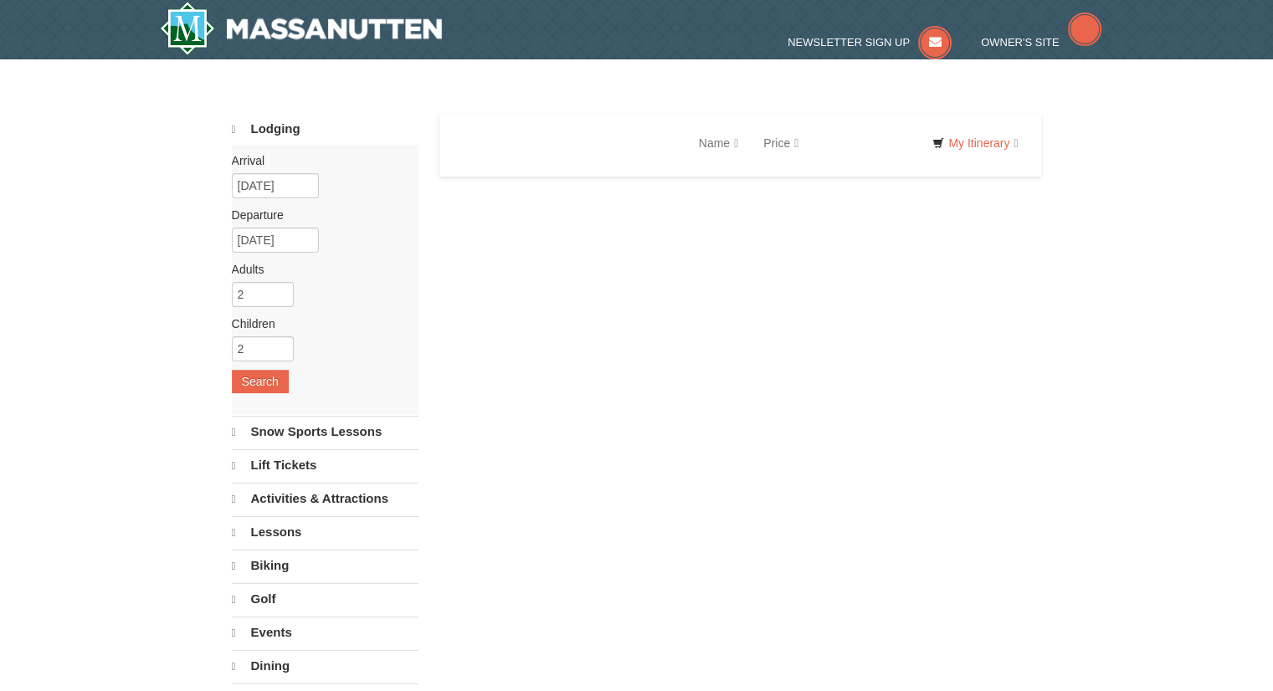
select select "9"
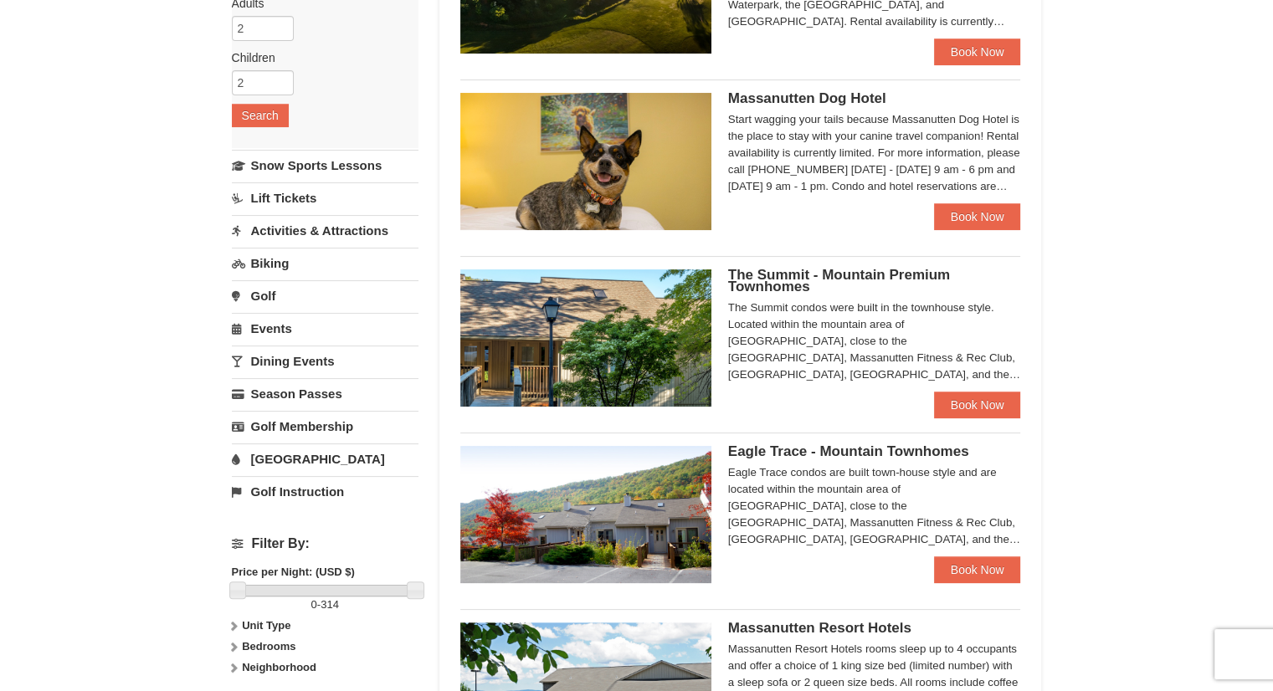
scroll to position [268, 0]
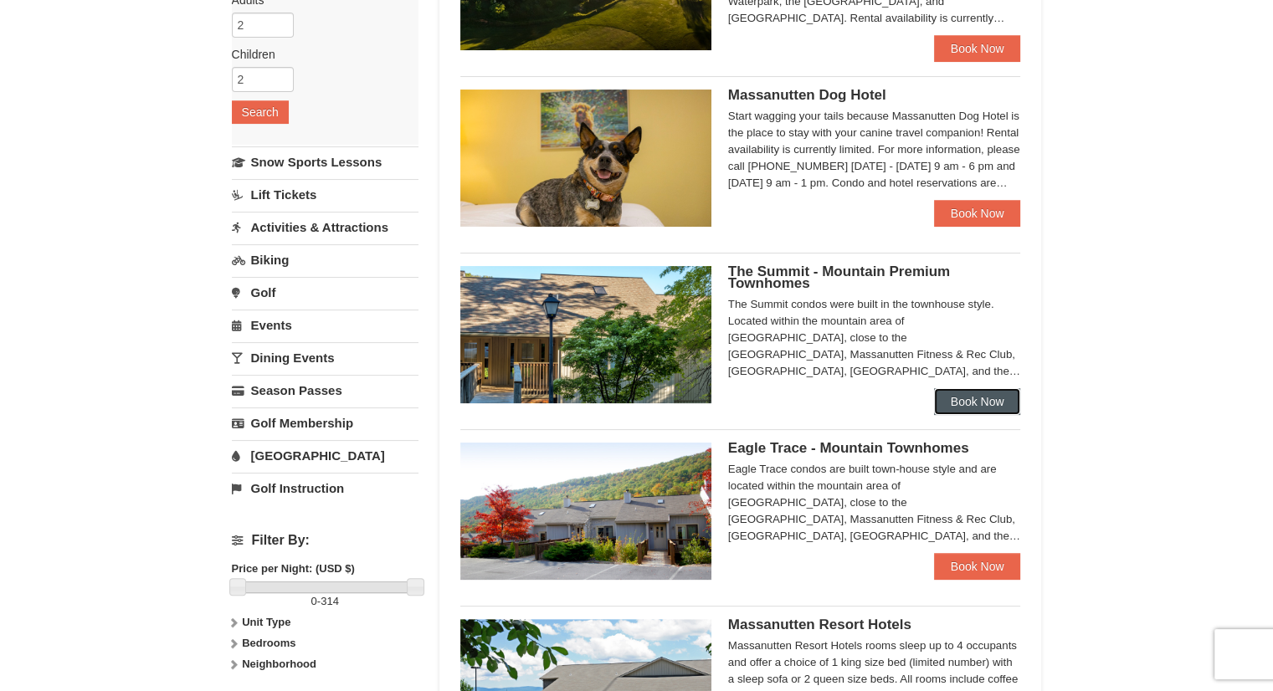
click at [981, 405] on link "Book Now" at bounding box center [977, 401] width 87 height 27
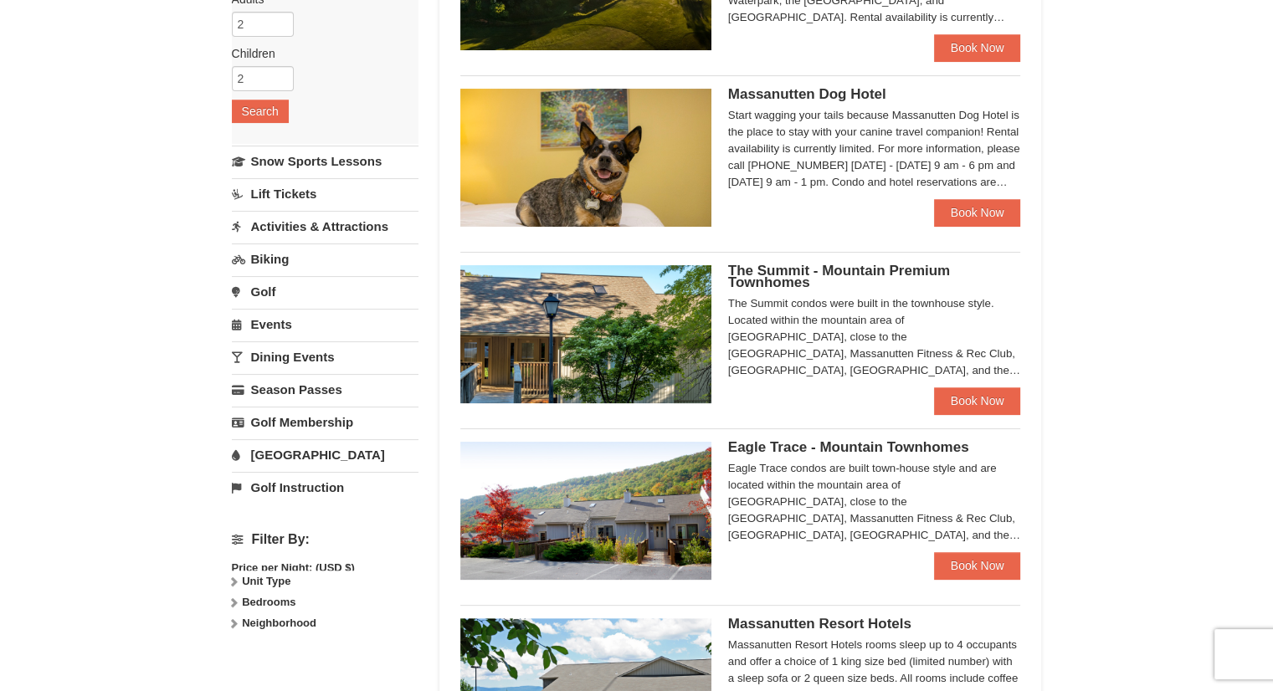
scroll to position [267, 0]
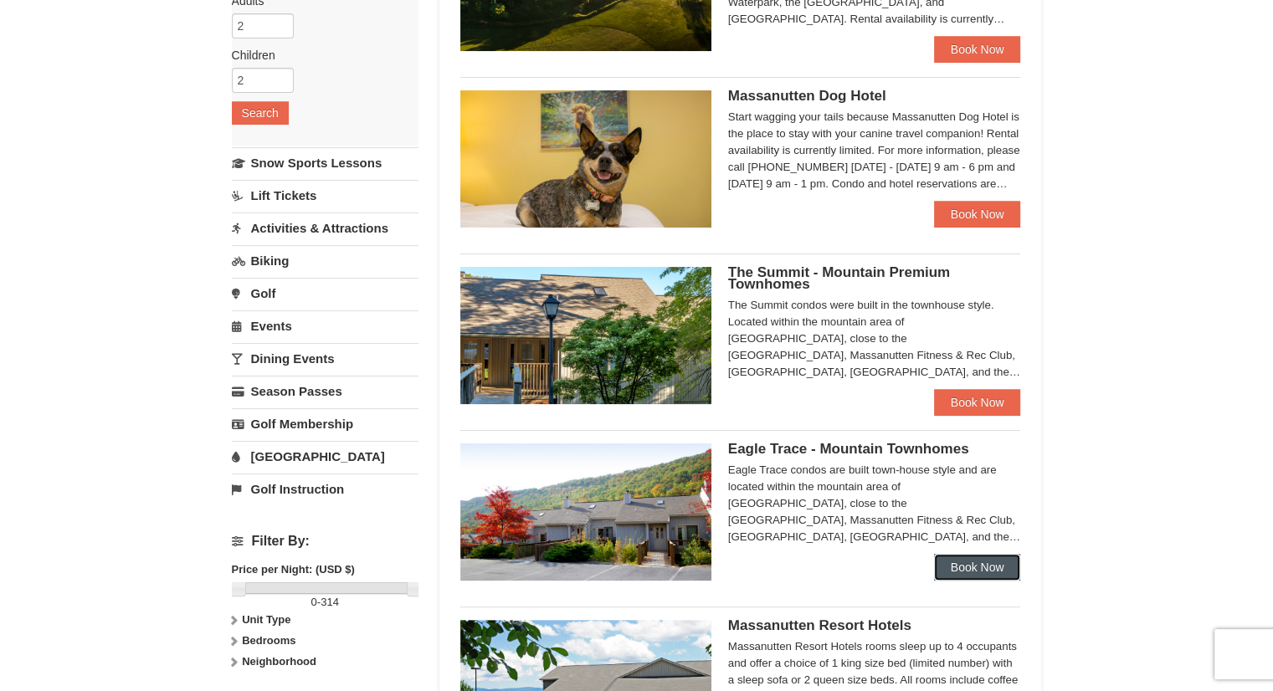
click at [992, 569] on link "Book Now" at bounding box center [977, 567] width 87 height 27
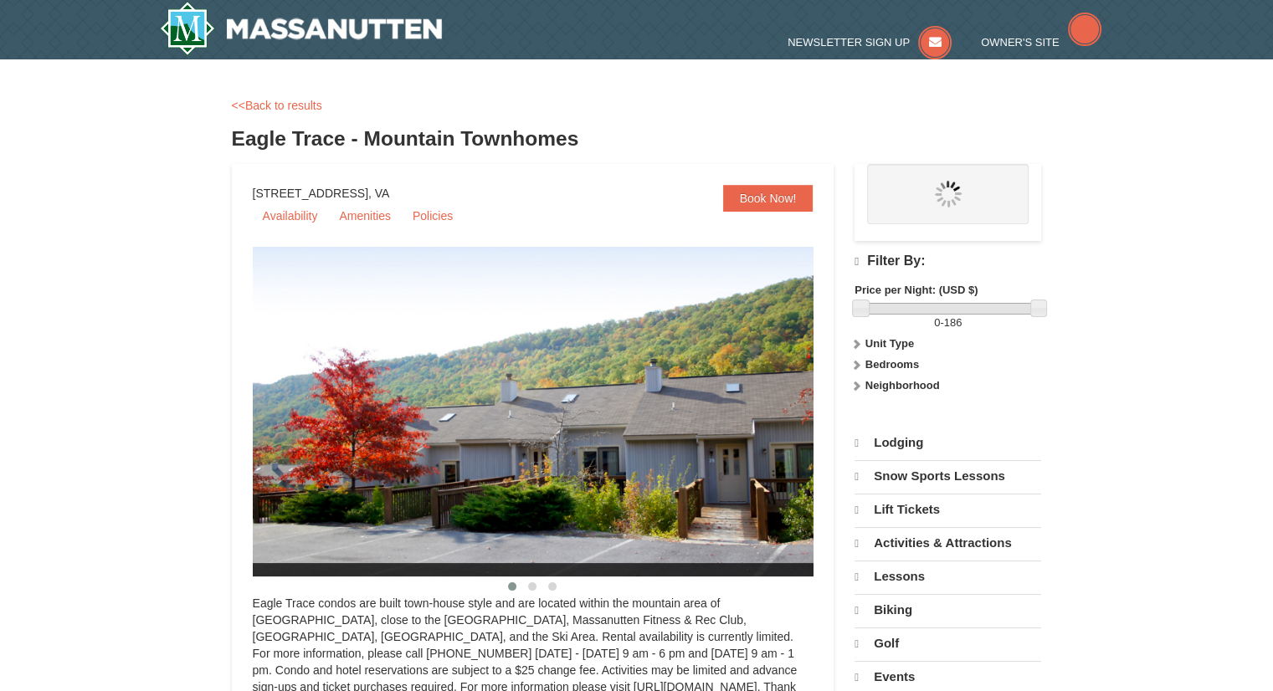
select select "9"
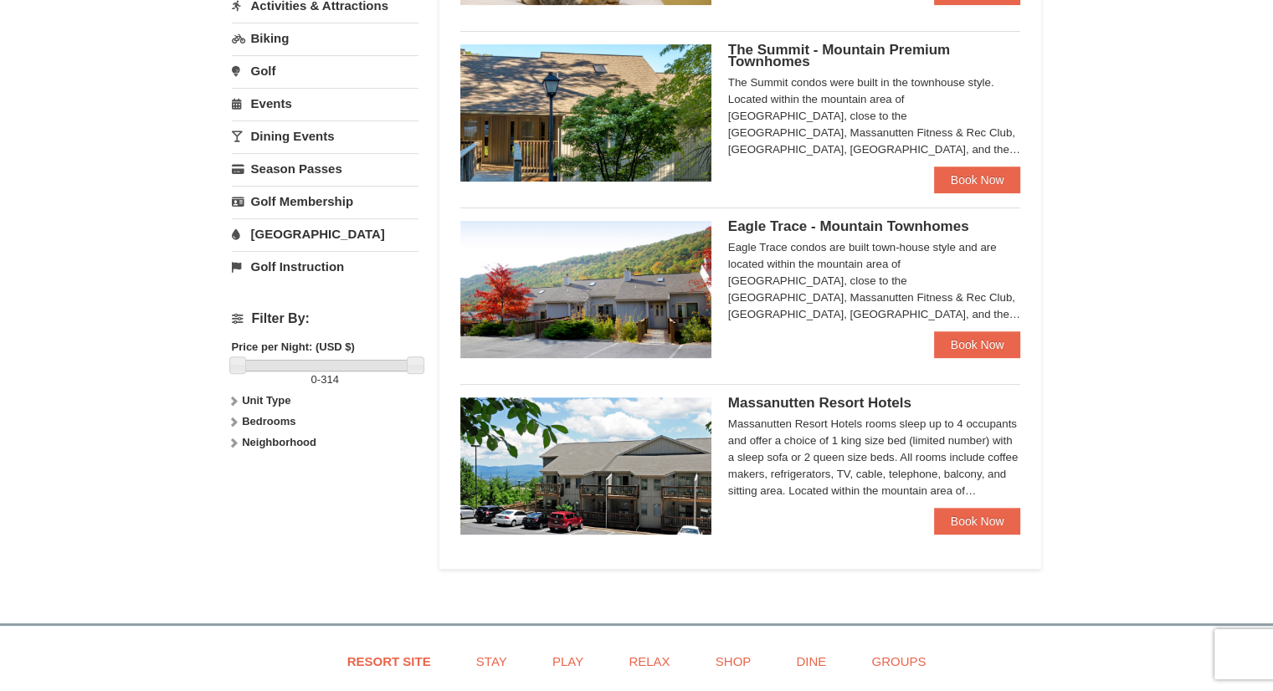
scroll to position [499, 0]
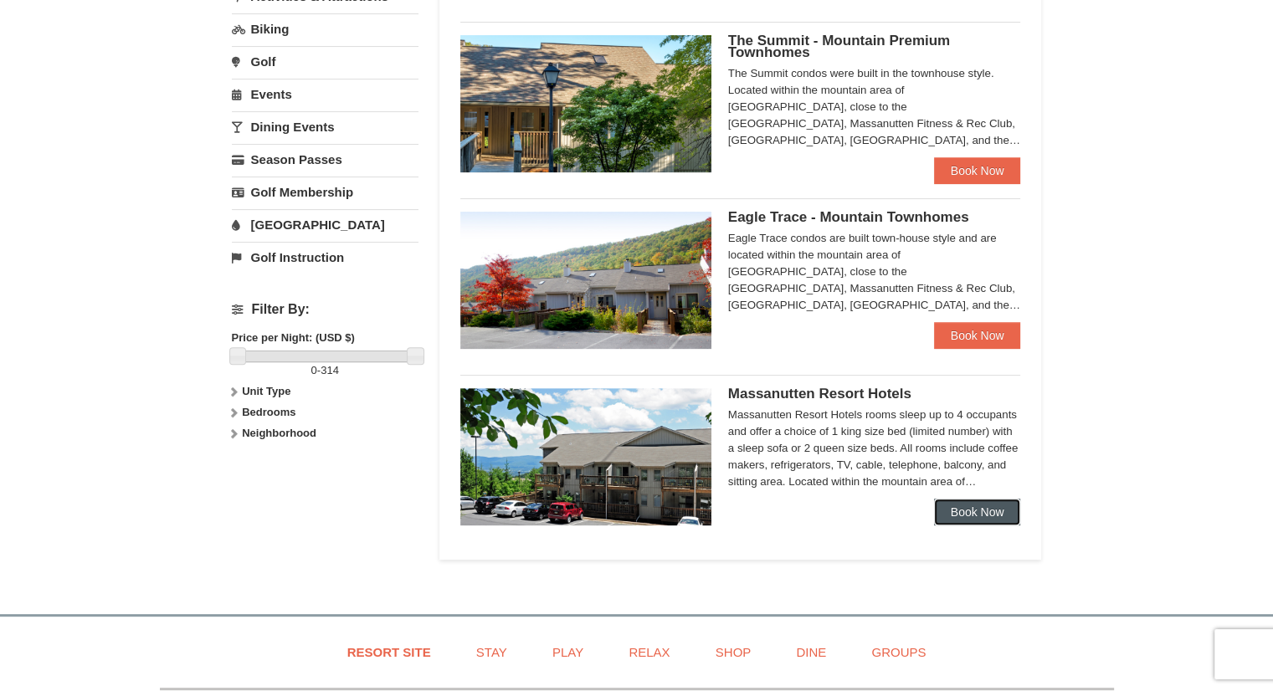
click at [987, 512] on link "Book Now" at bounding box center [977, 512] width 87 height 27
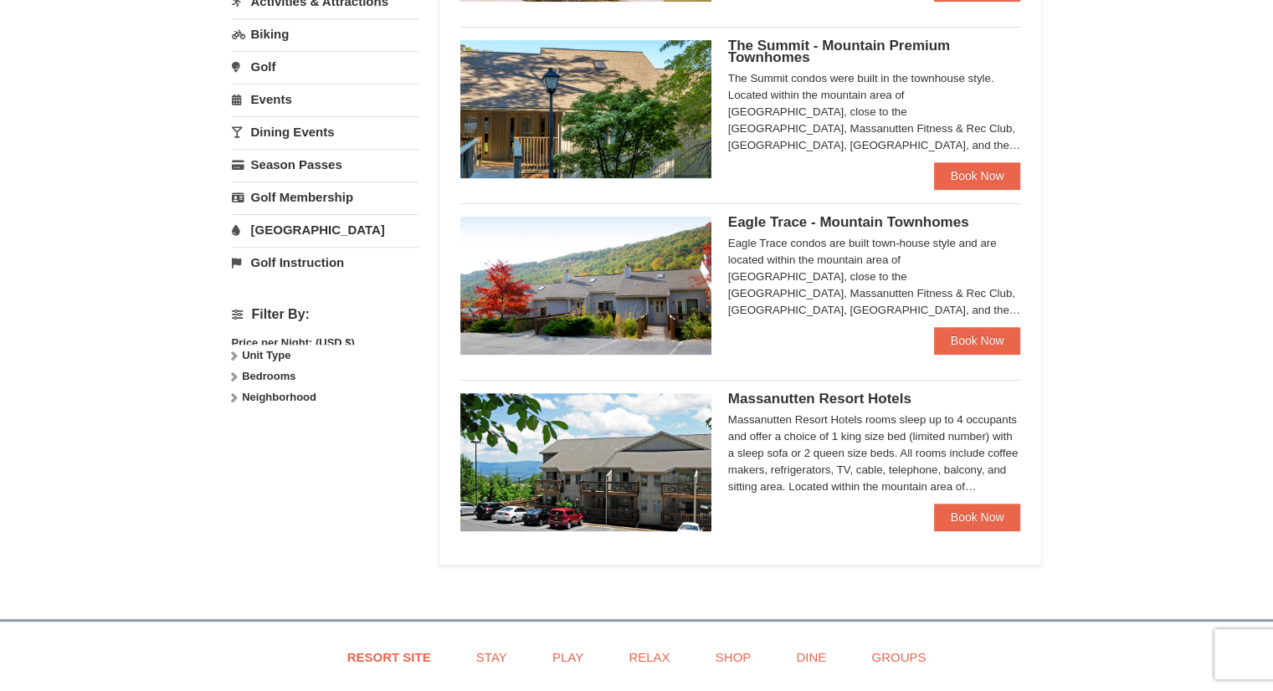
scroll to position [493, 0]
